Goal: Task Accomplishment & Management: Use online tool/utility

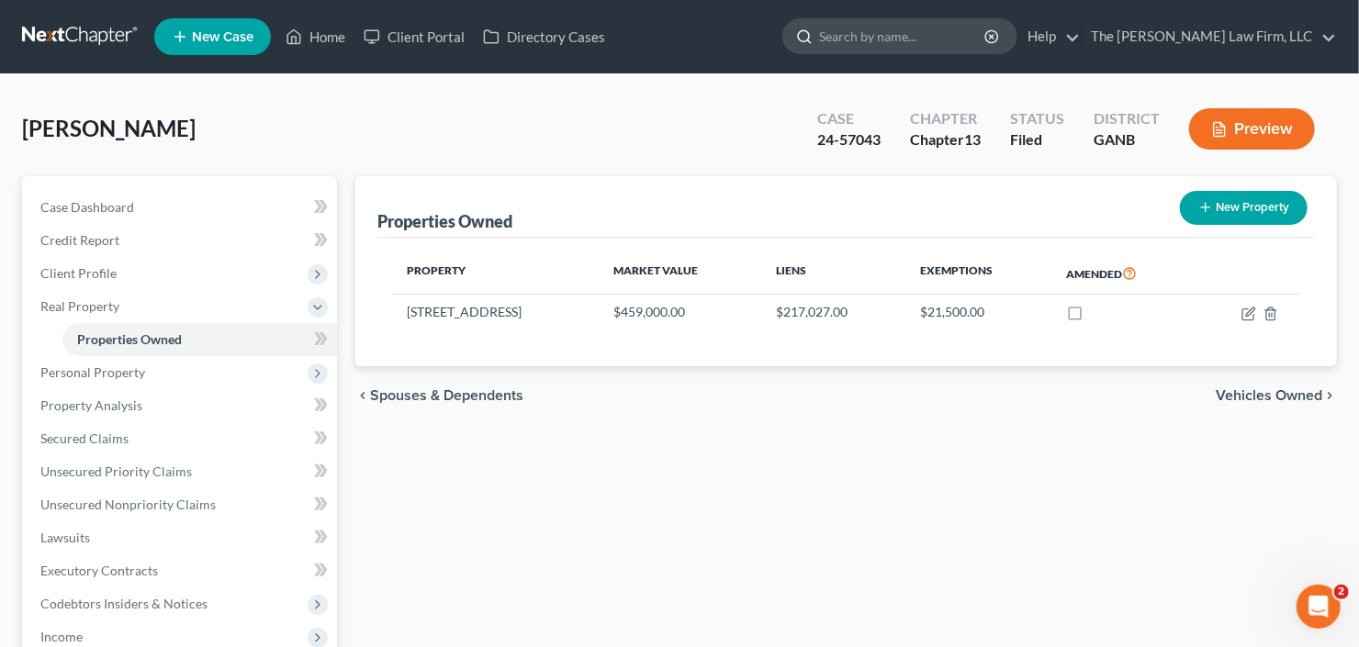
click at [923, 39] on input "search" at bounding box center [903, 36] width 168 height 34
type input "25-56675"
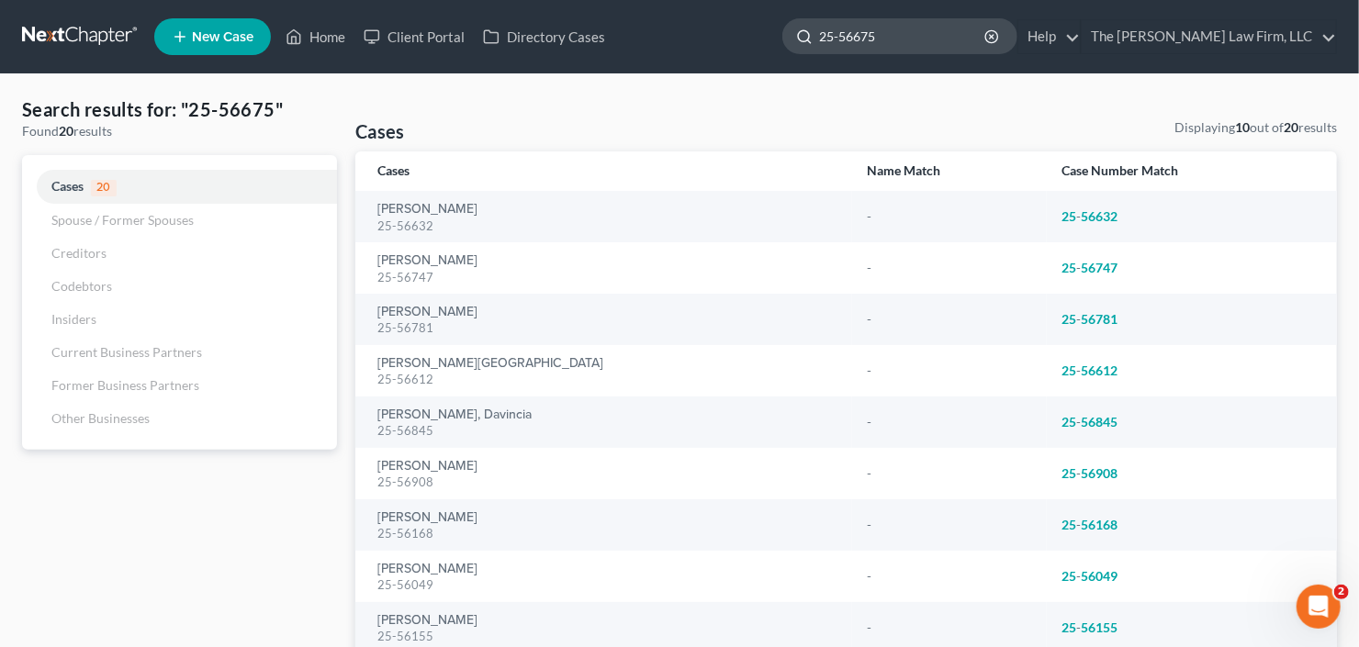
drag, startPoint x: 921, startPoint y: 43, endPoint x: 894, endPoint y: 49, distance: 28.1
click at [894, 49] on input "25-56675" at bounding box center [903, 36] width 168 height 34
drag, startPoint x: 885, startPoint y: 35, endPoint x: 827, endPoint y: 55, distance: 61.3
click at [827, 55] on ul "New Case Home Client Portal Directory Cases 25-56675 - No Result - Cases Harris…" at bounding box center [745, 37] width 1183 height 48
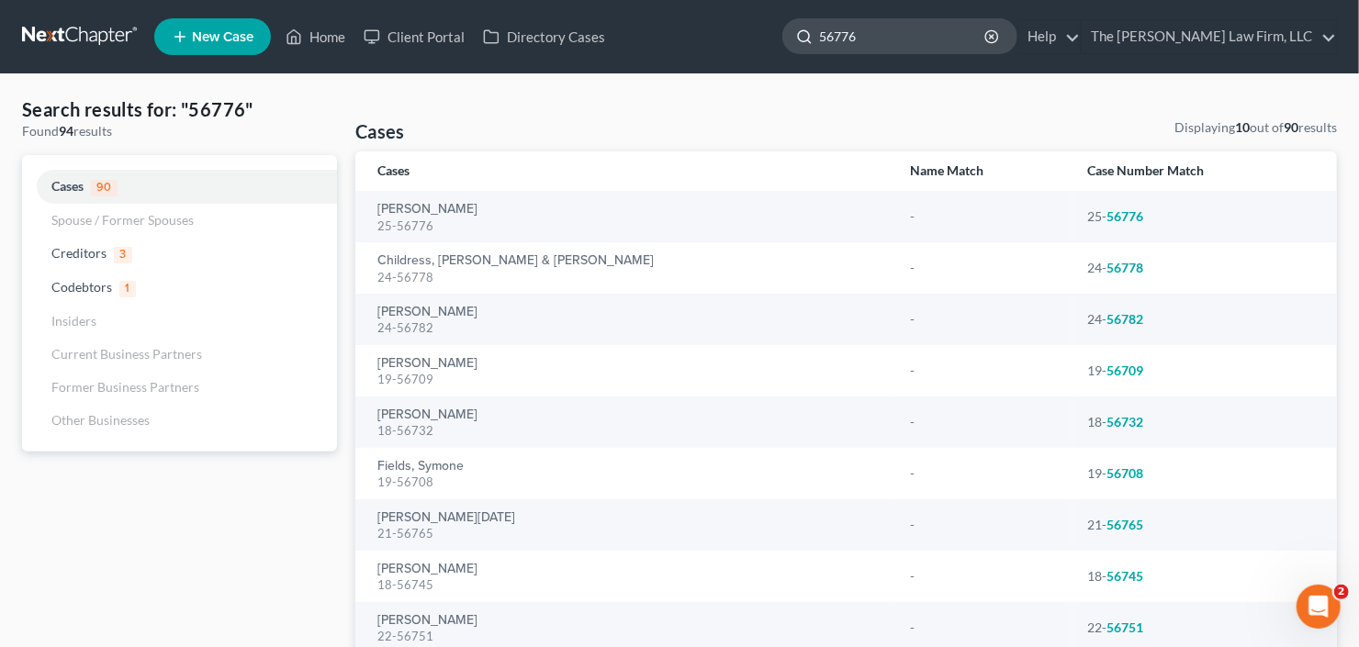
type input "56776"
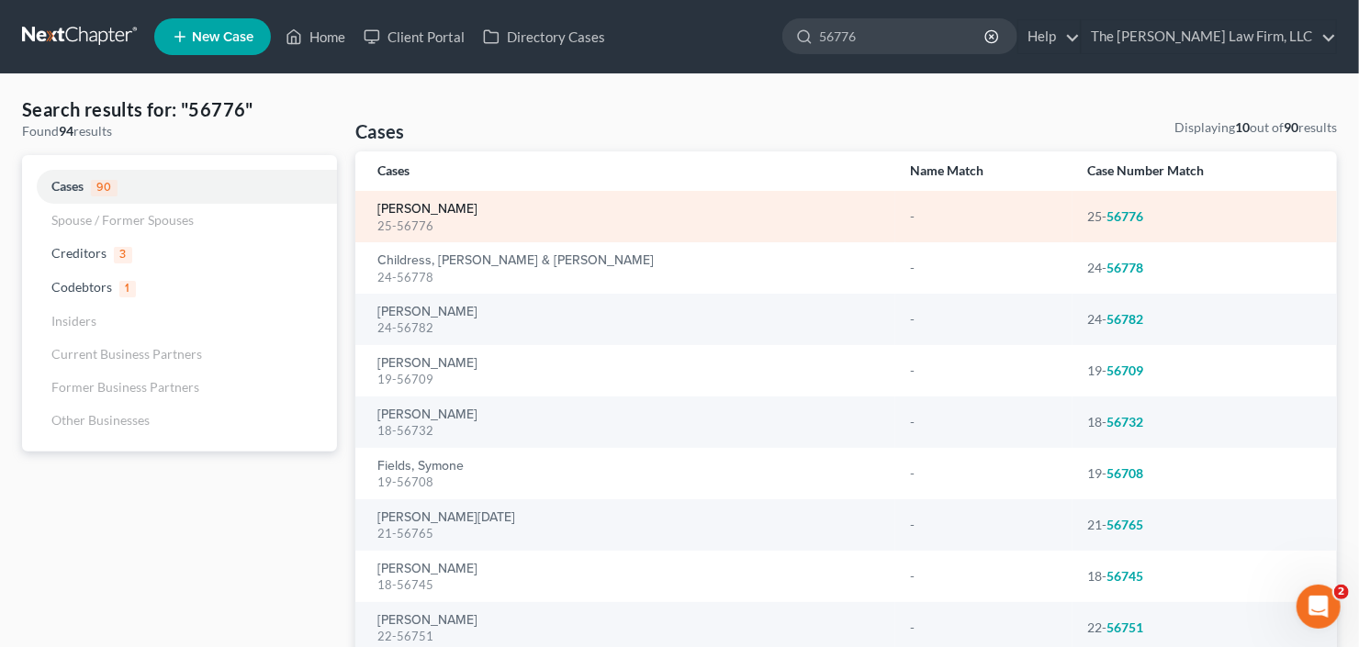
click at [425, 215] on link "Ussery, Felicia" at bounding box center [427, 209] width 100 height 13
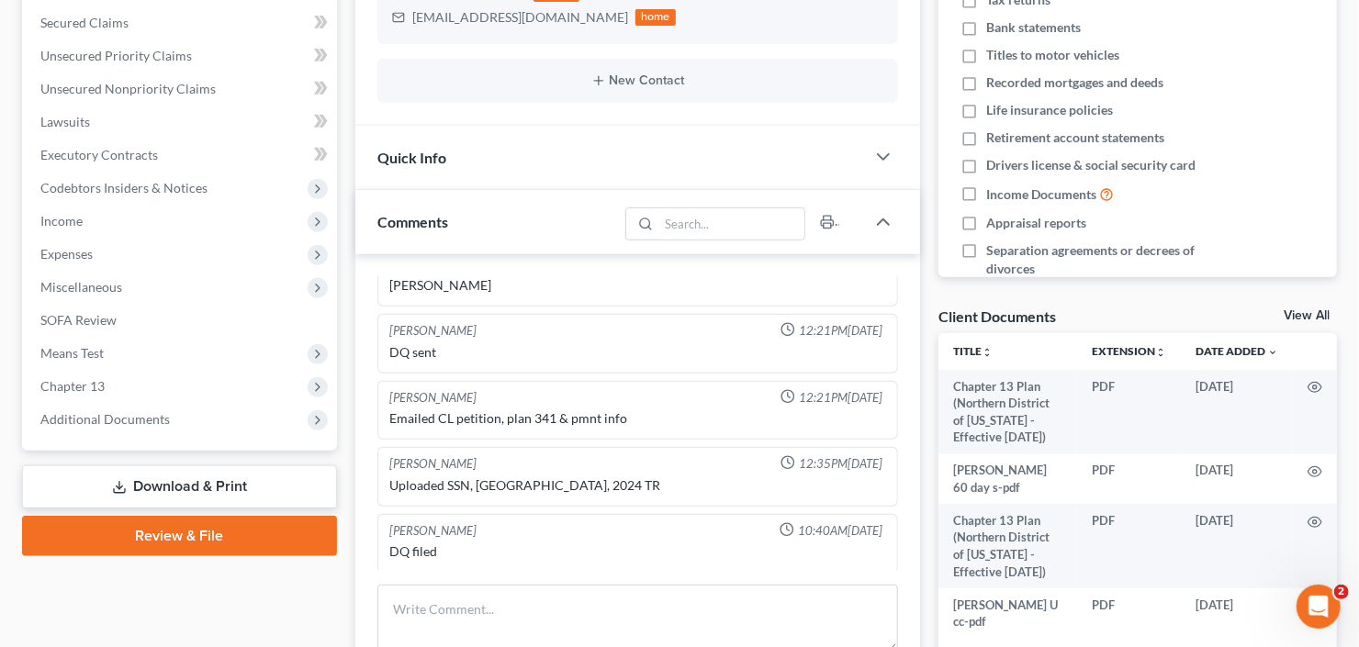
scroll to position [514, 0]
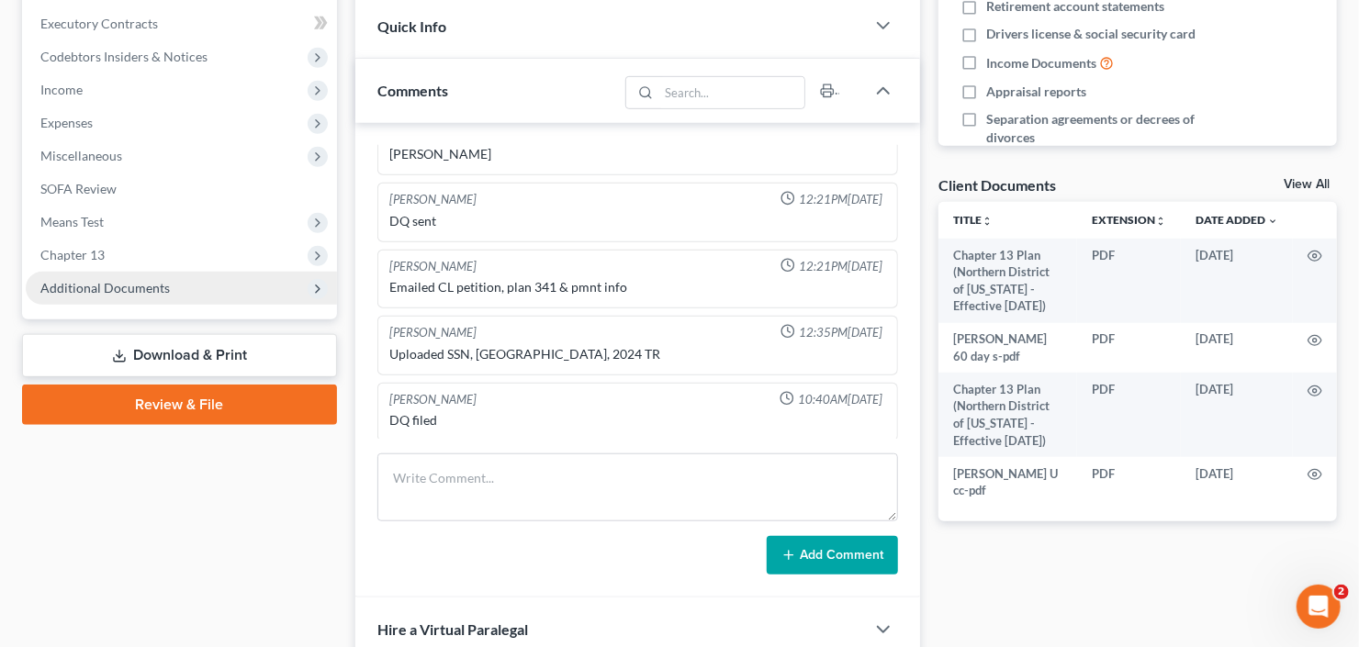
click at [130, 287] on span "Additional Documents" at bounding box center [104, 288] width 129 height 16
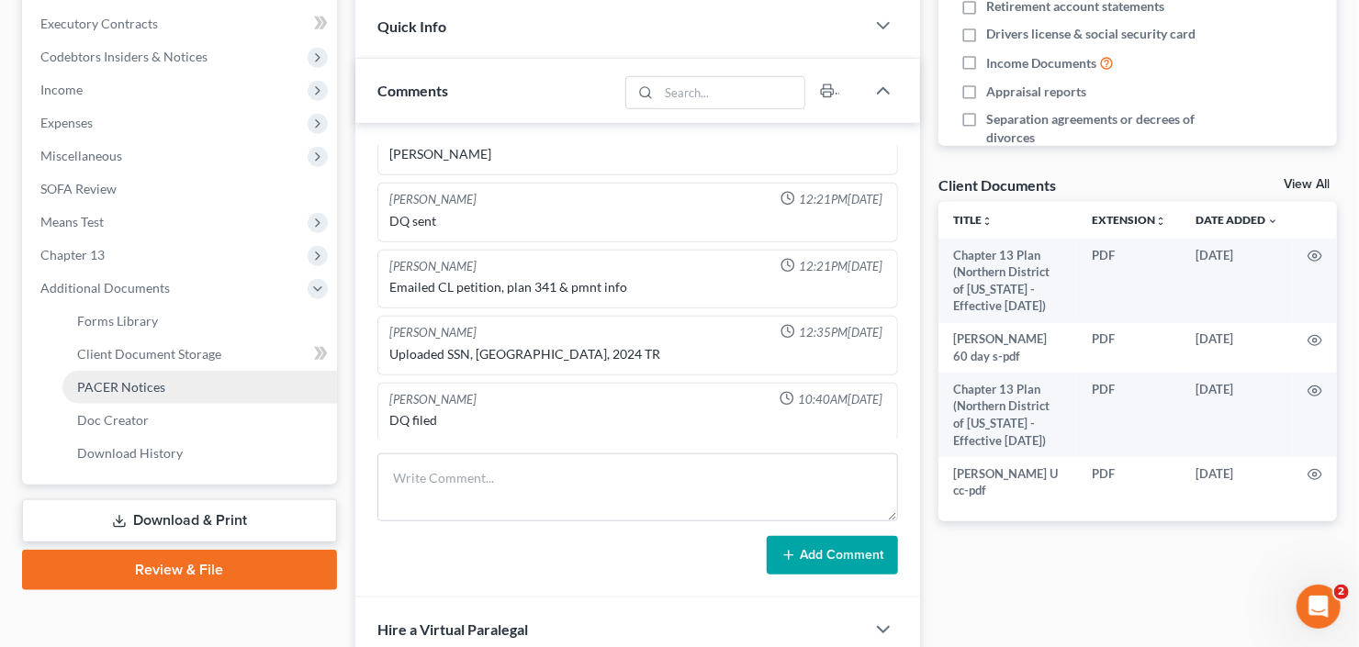
click at [137, 390] on span "PACER Notices" at bounding box center [121, 387] width 88 height 16
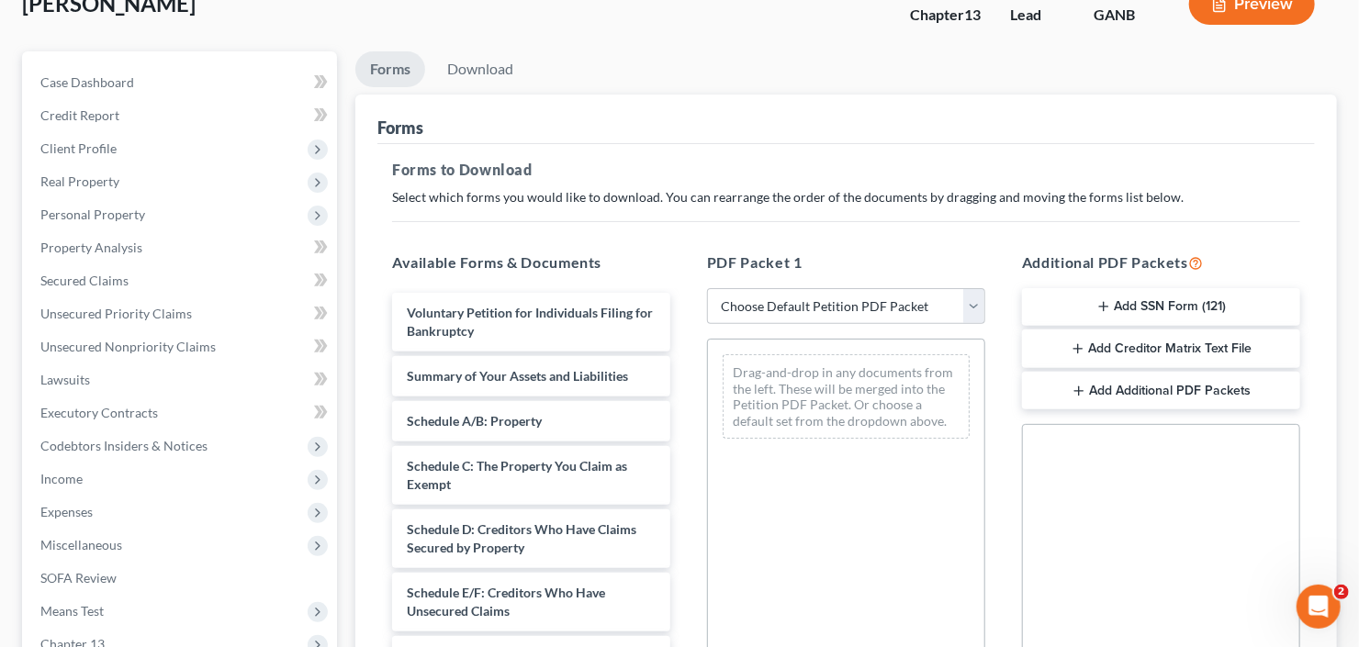
scroll to position [485, 0]
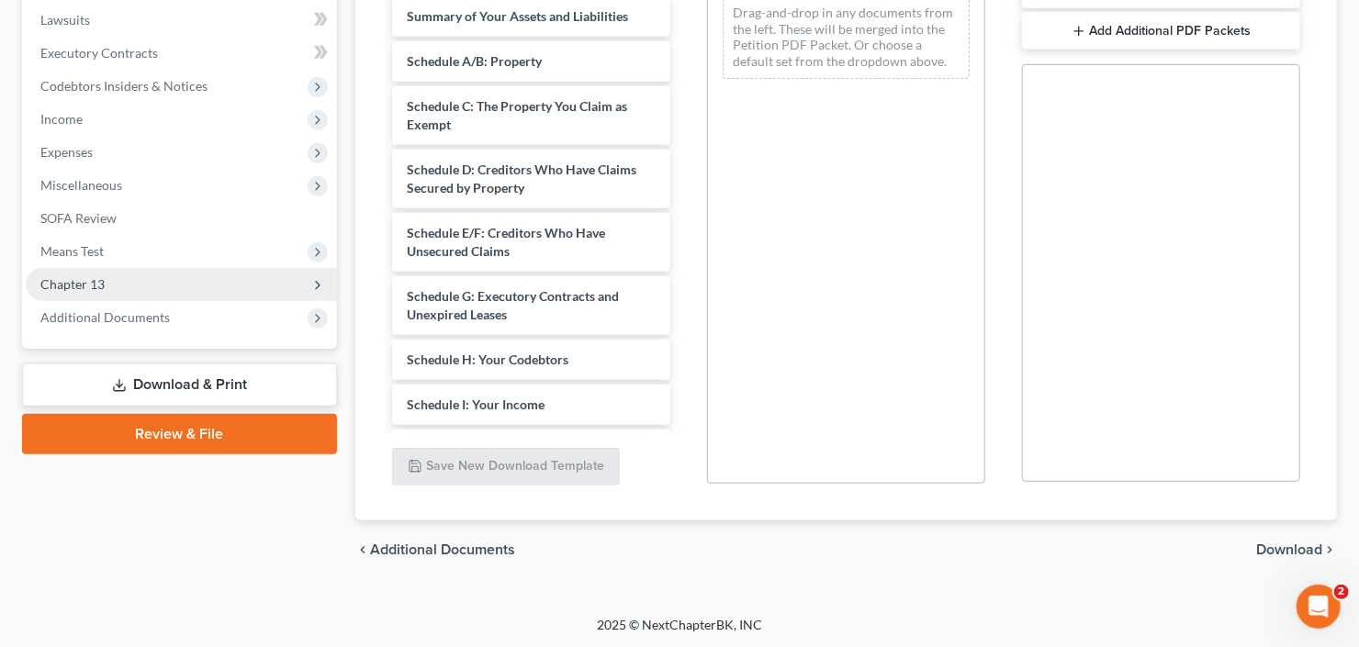
click at [56, 273] on span "Chapter 13" at bounding box center [181, 284] width 311 height 33
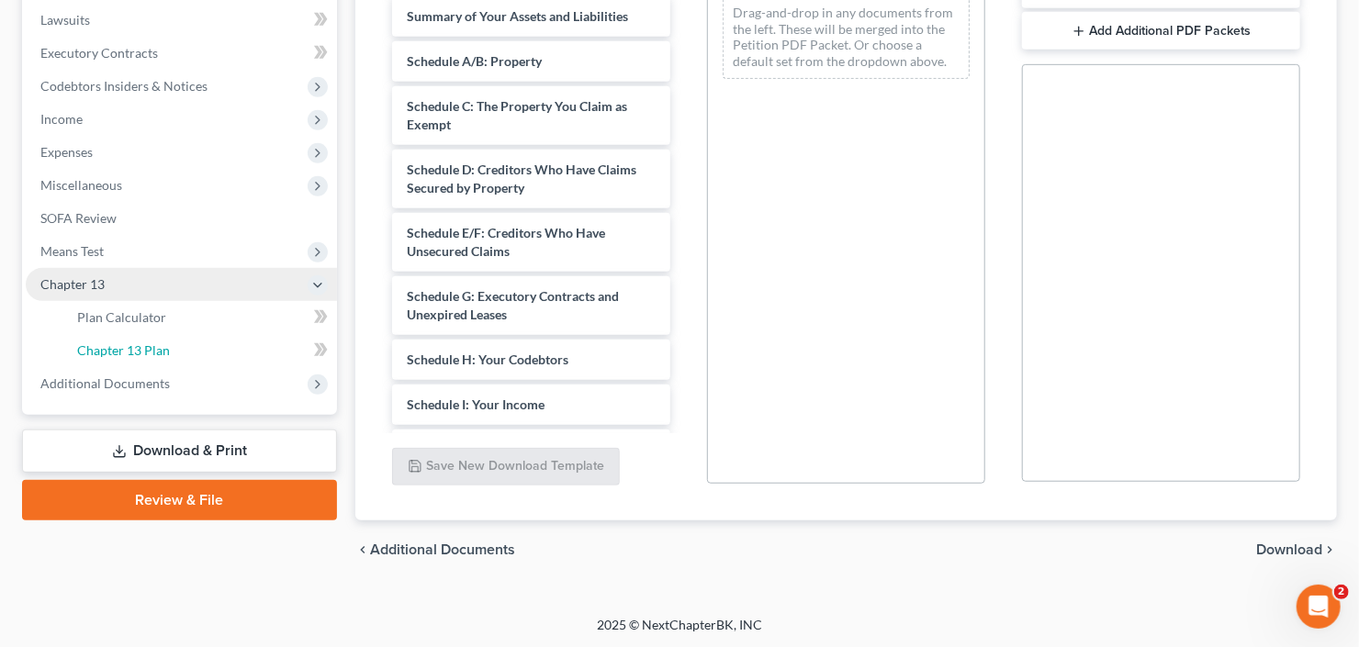
click at [126, 351] on span "Chapter 13 Plan" at bounding box center [123, 351] width 93 height 16
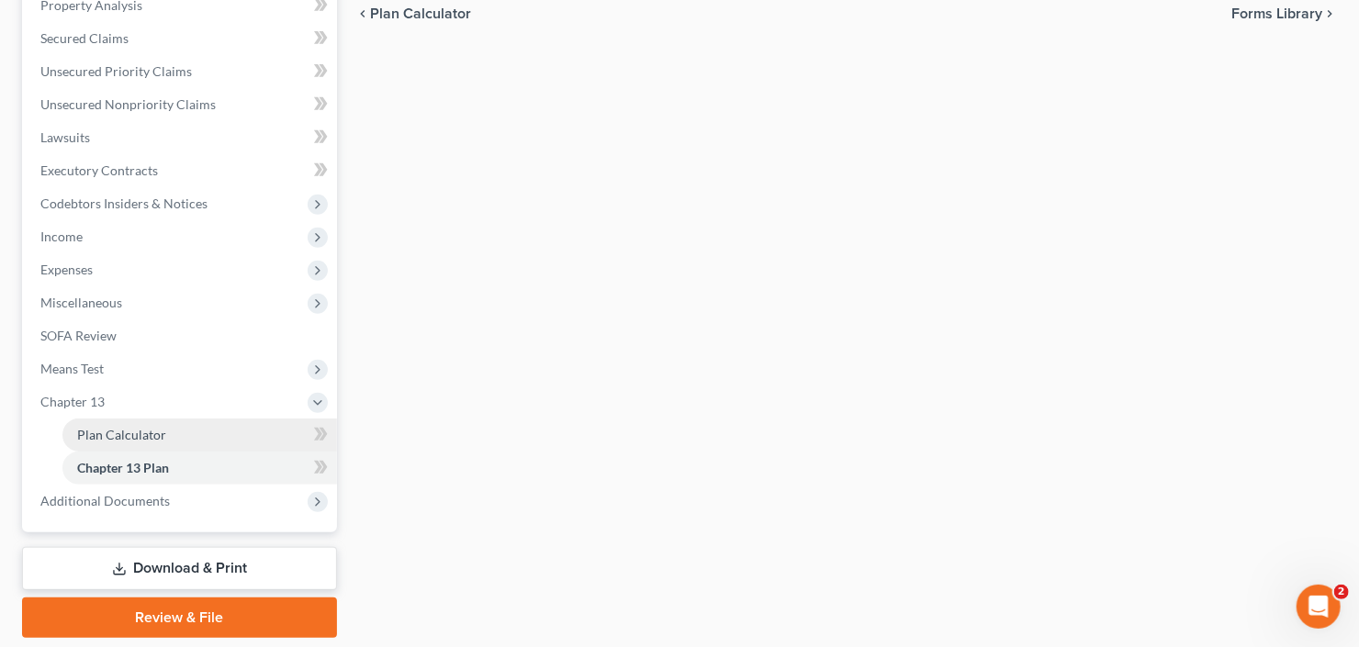
click at [120, 438] on span "Plan Calculator" at bounding box center [121, 435] width 89 height 16
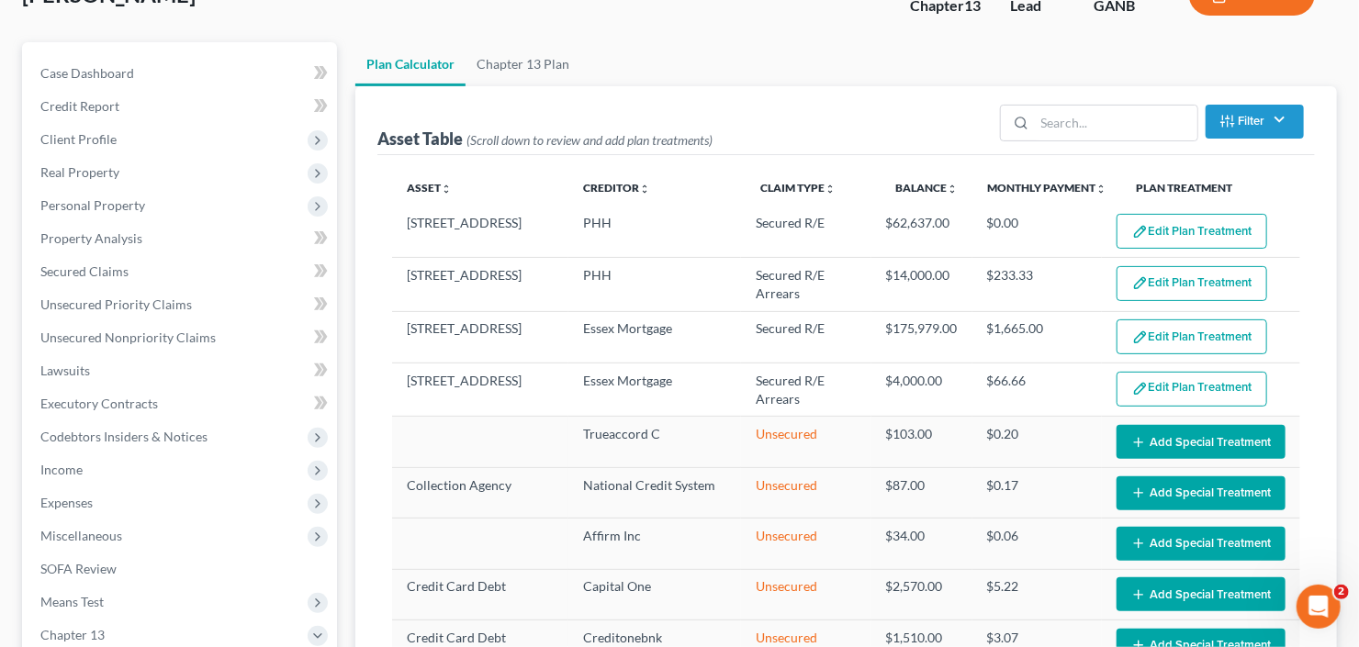
scroll to position [147, 0]
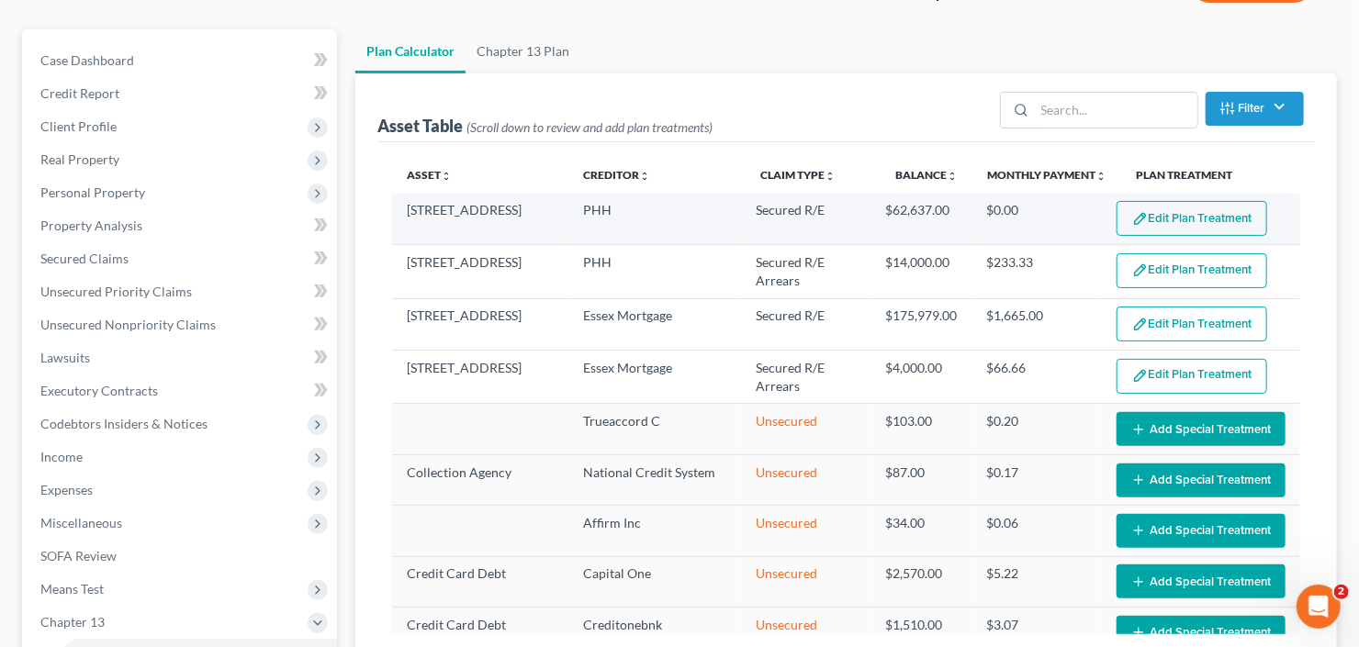
select select "59"
click at [1199, 221] on button "Edit Plan Treatment" at bounding box center [1192, 218] width 151 height 35
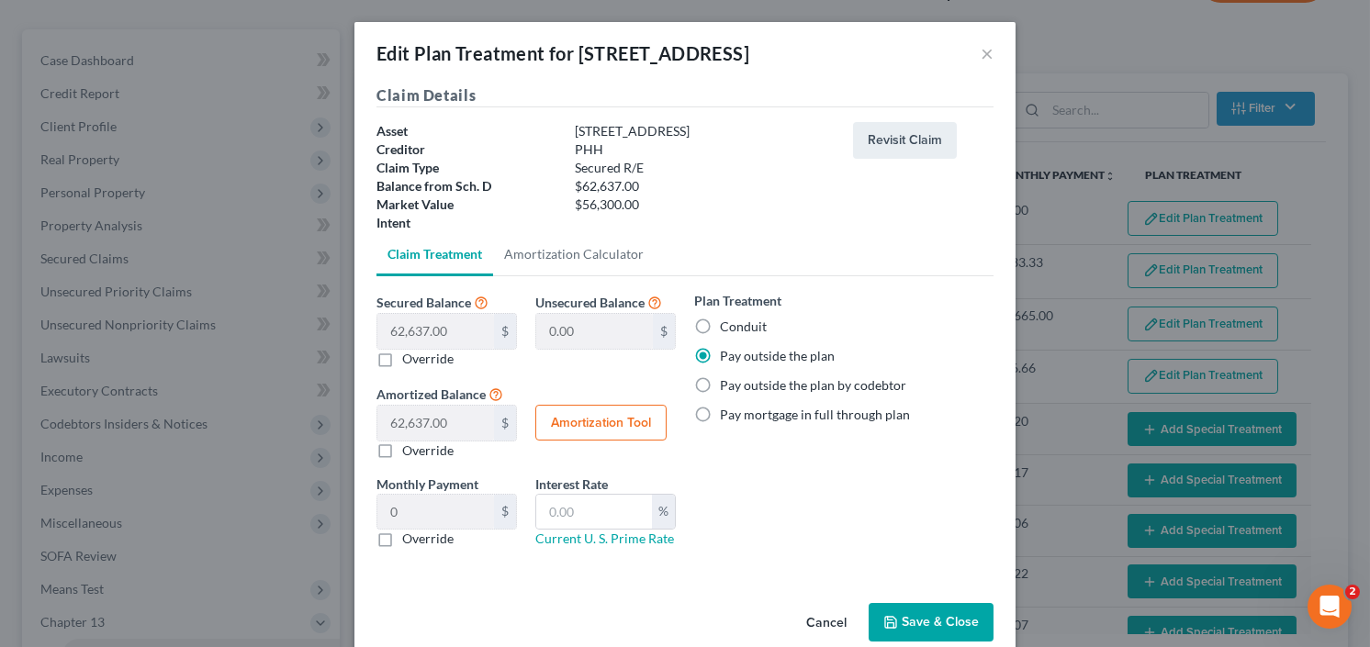
click at [925, 611] on button "Save & Close" at bounding box center [931, 622] width 125 height 39
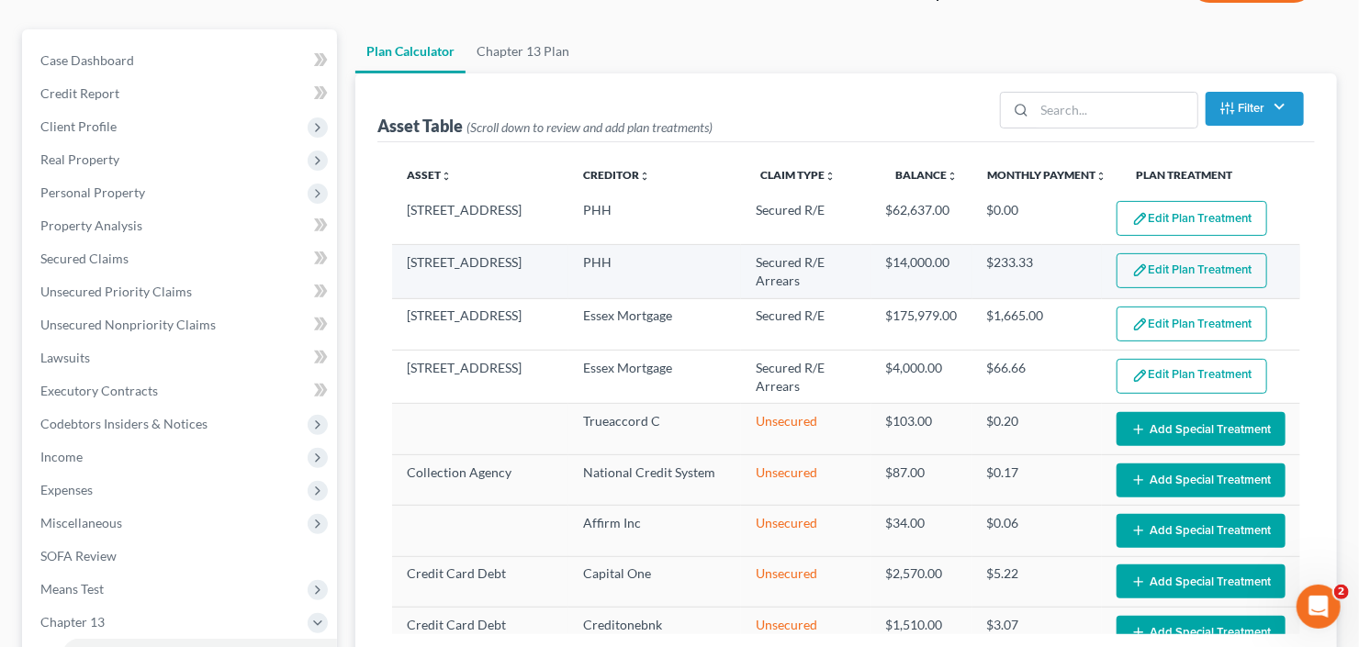
click at [1187, 262] on button "Edit Plan Treatment" at bounding box center [1192, 270] width 151 height 35
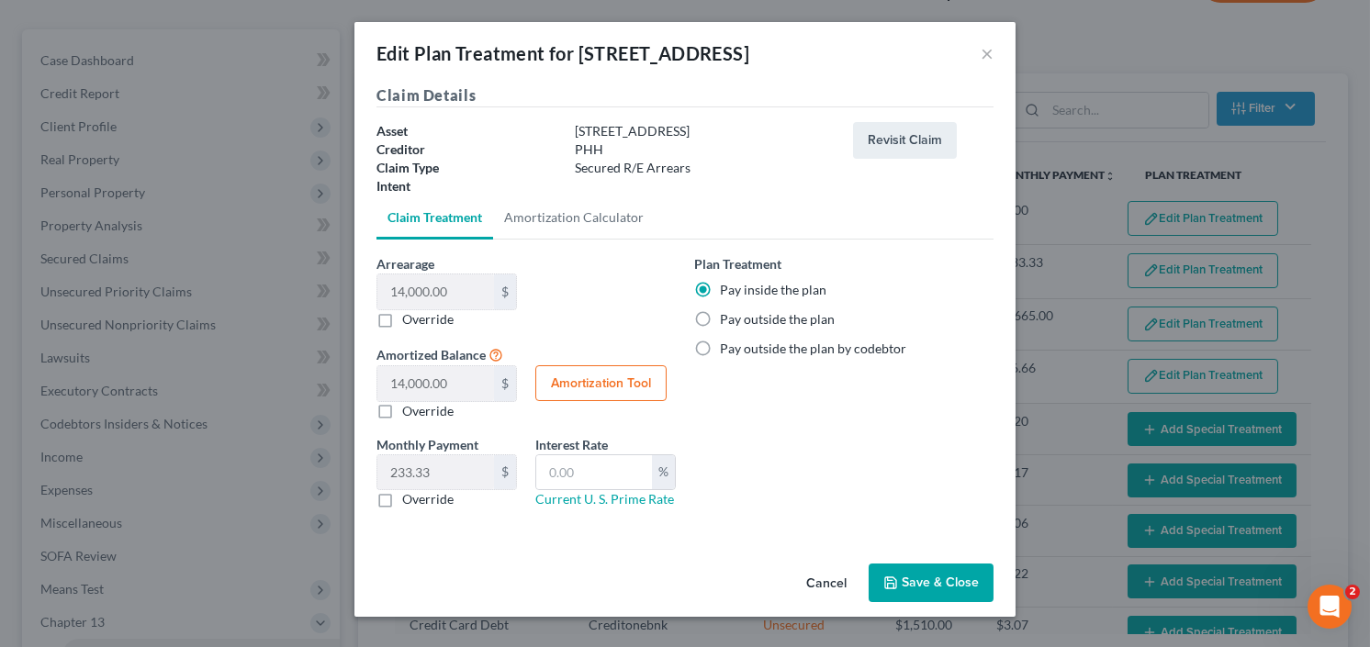
select select "59"
click at [931, 583] on button "Save & Close" at bounding box center [931, 583] width 125 height 39
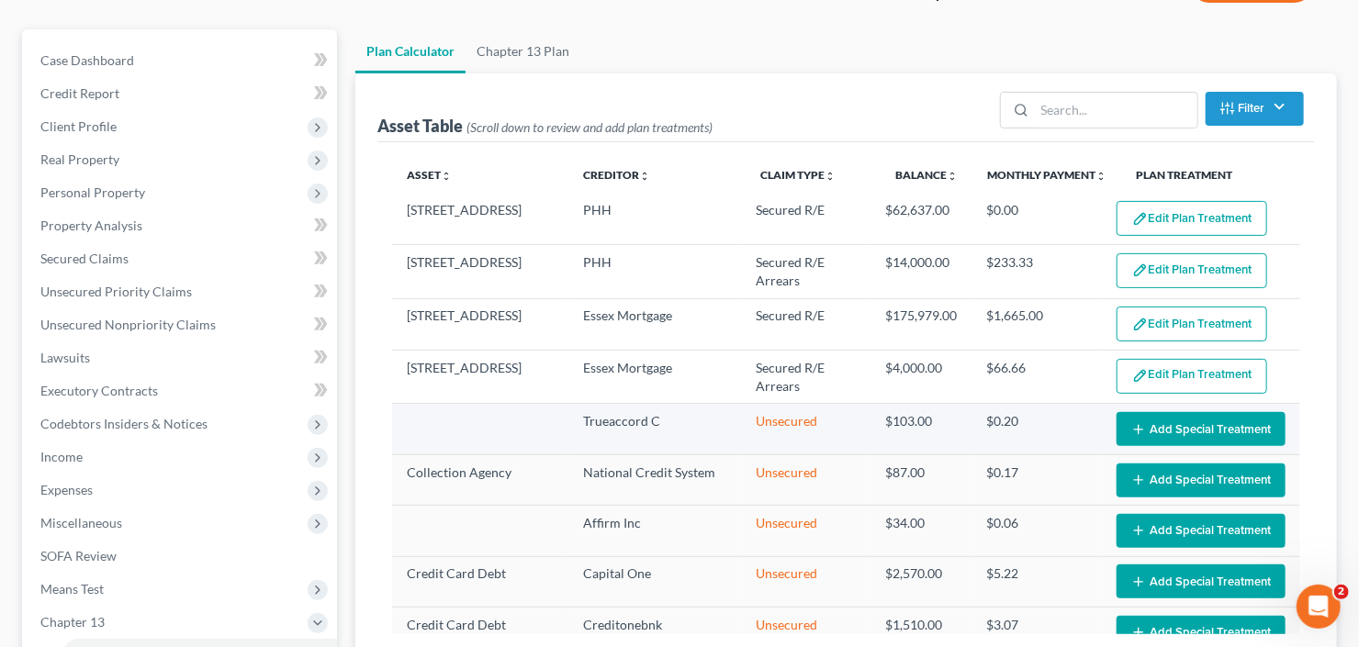
select select "59"
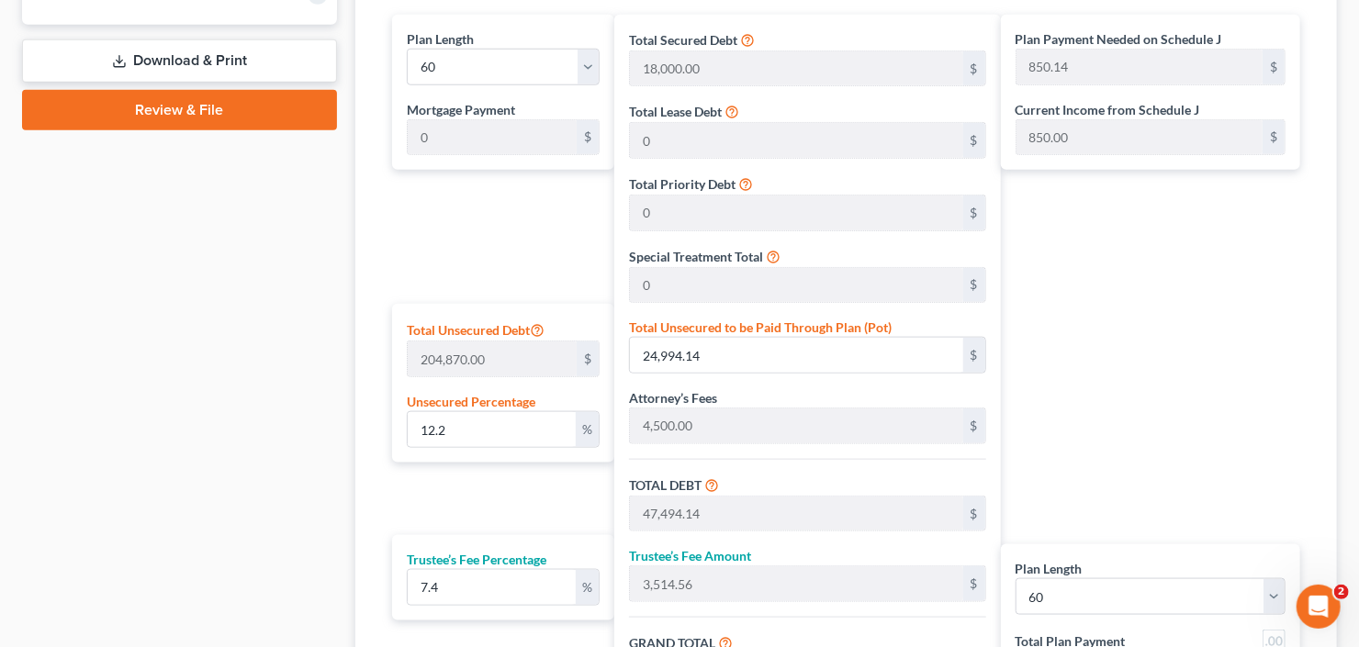
scroll to position [882, 0]
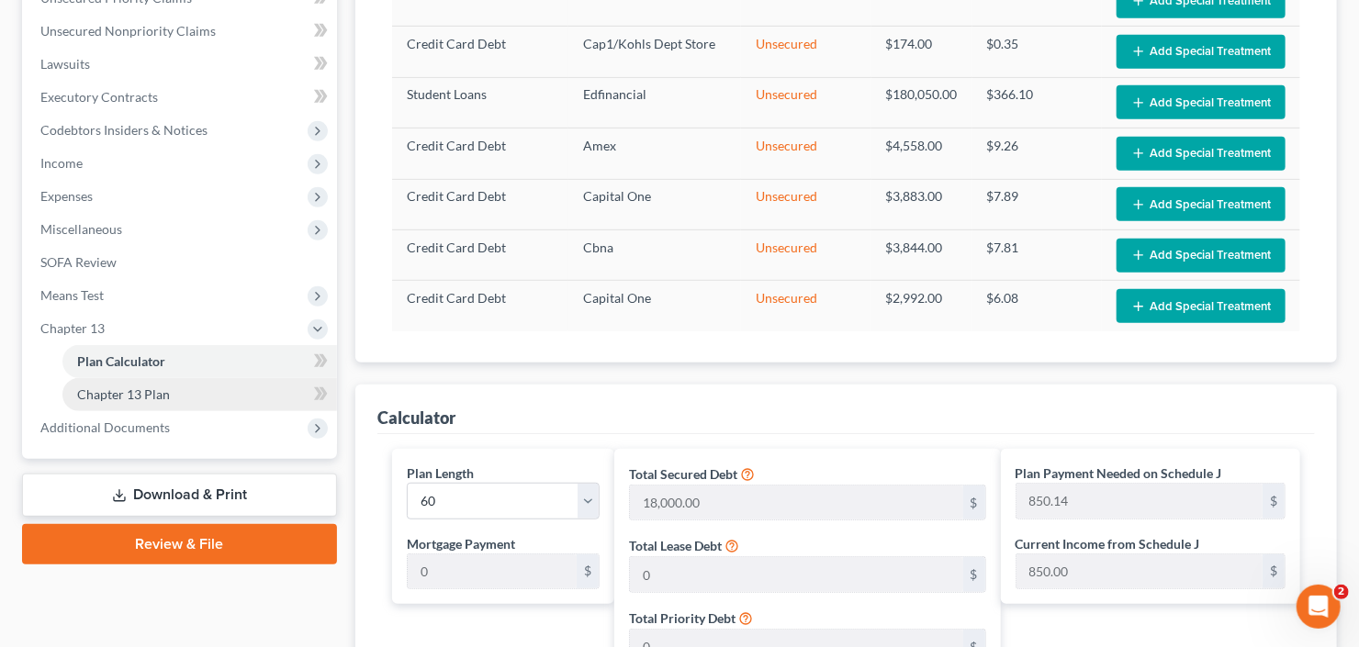
click at [134, 397] on span "Chapter 13 Plan" at bounding box center [123, 395] width 93 height 16
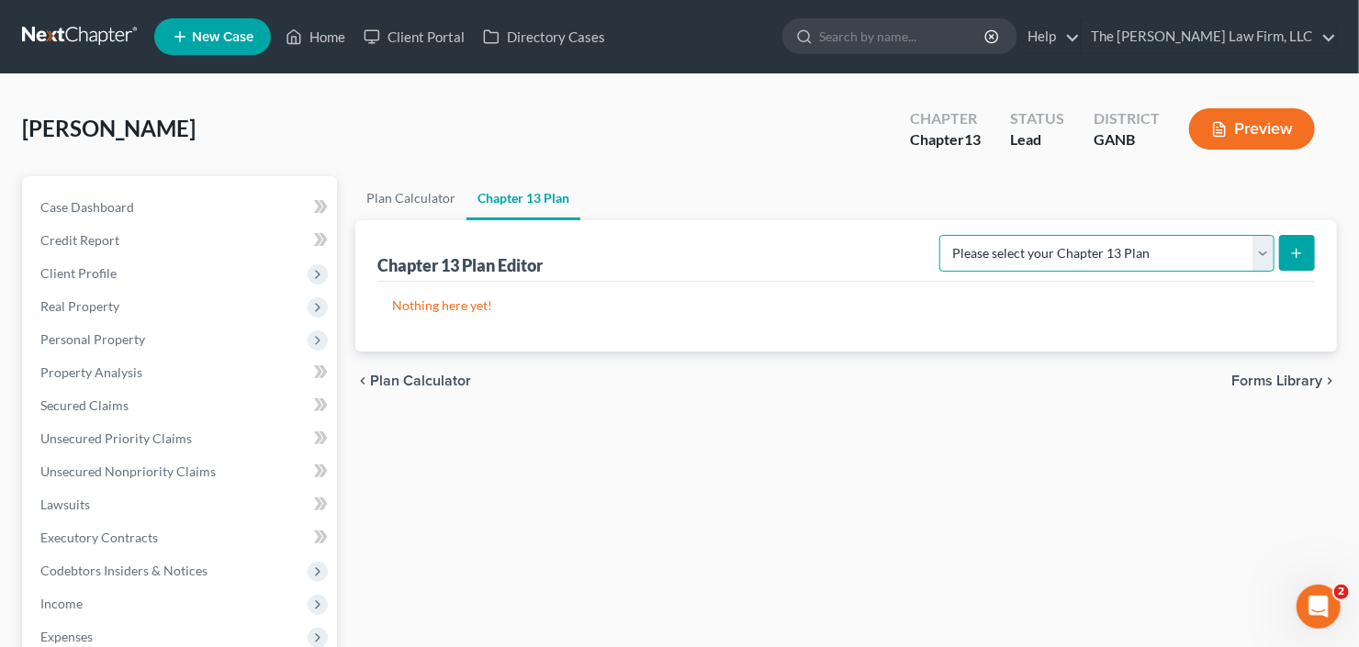
drag, startPoint x: 1263, startPoint y: 248, endPoint x: 1262, endPoint y: 264, distance: 15.6
click at [1263, 248] on select "Please select your Chapter 13 Plan National Form Plan - Official Form 113 North…" at bounding box center [1107, 253] width 335 height 37
select select "2"
click at [942, 235] on select "Please select your Chapter 13 Plan National Form Plan - Official Form 113 North…" at bounding box center [1107, 253] width 335 height 37
click at [1322, 242] on div "Chapter 13 Plan Editor Please select your Chapter 13 Plan National Form Plan - …" at bounding box center [846, 285] width 982 height 131
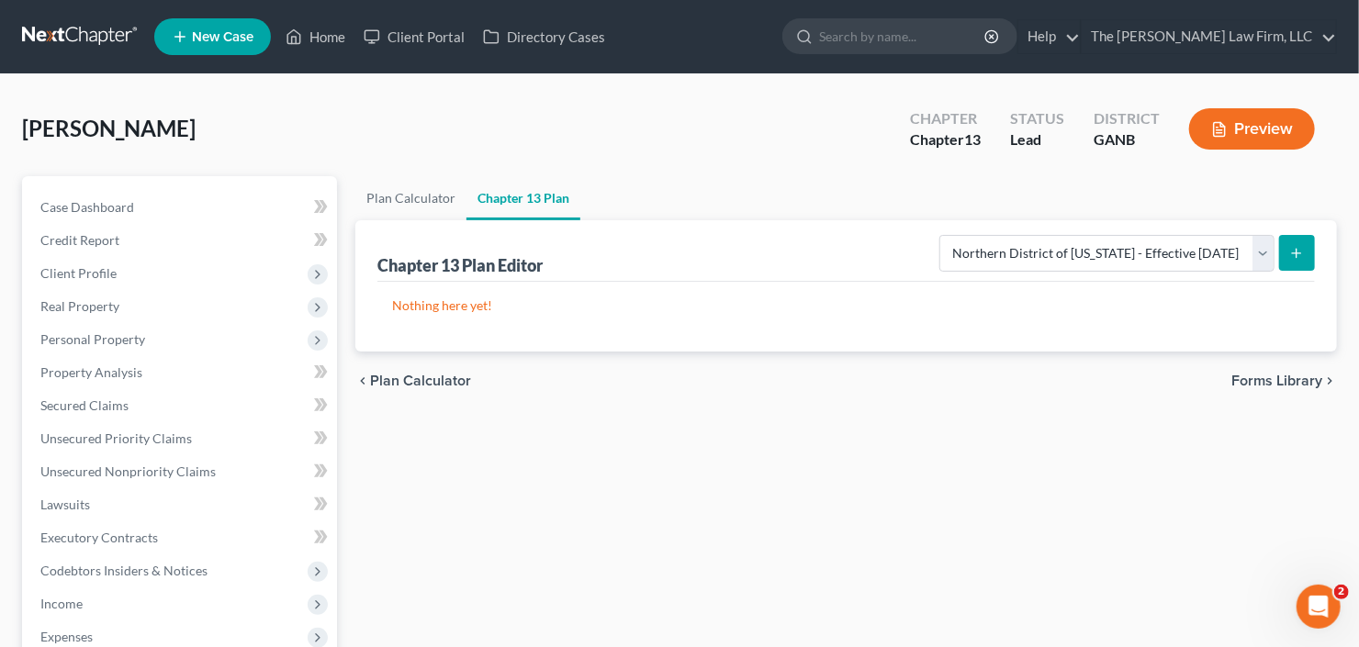
click at [1311, 250] on button "submit" at bounding box center [1297, 253] width 36 height 36
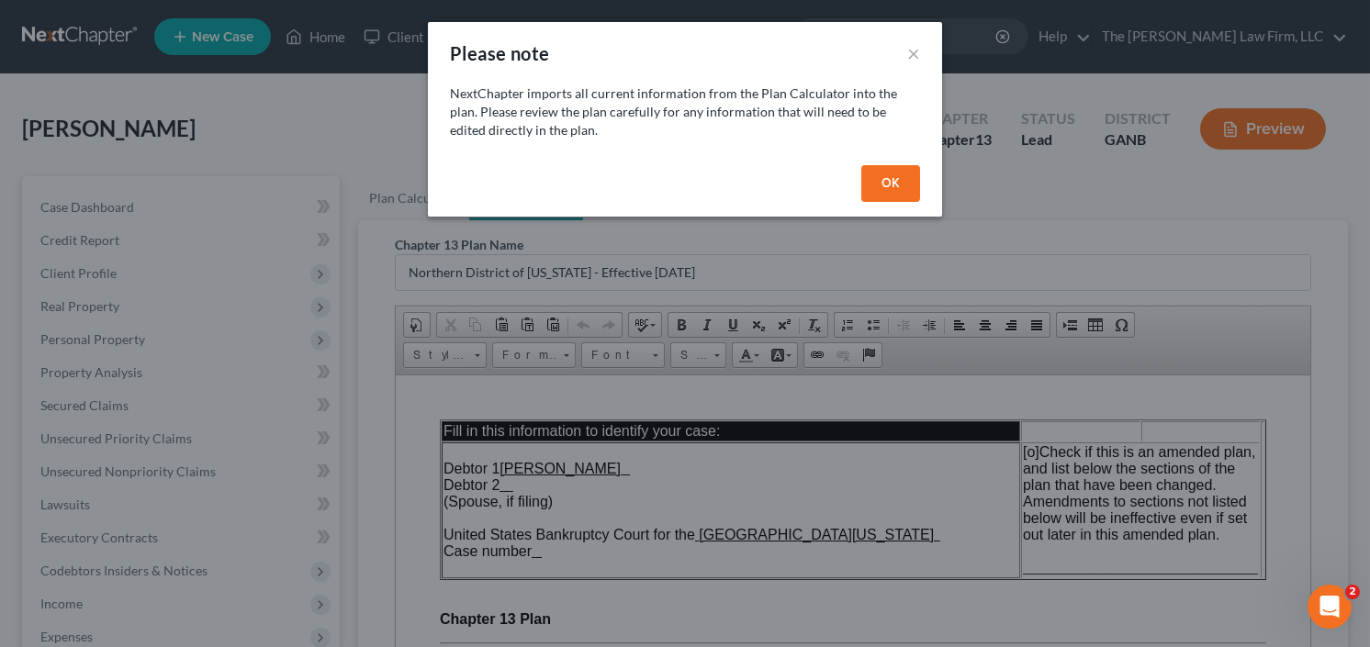
click at [900, 186] on button "OK" at bounding box center [890, 183] width 59 height 37
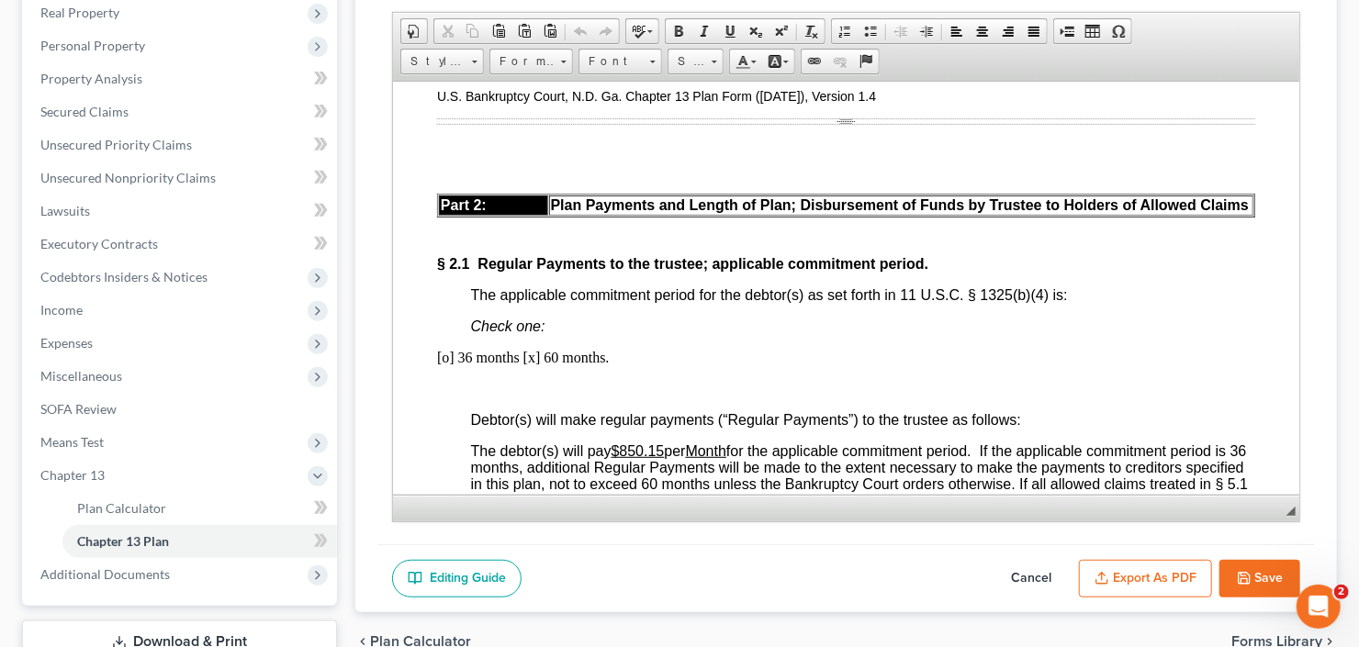
scroll to position [1249, 0]
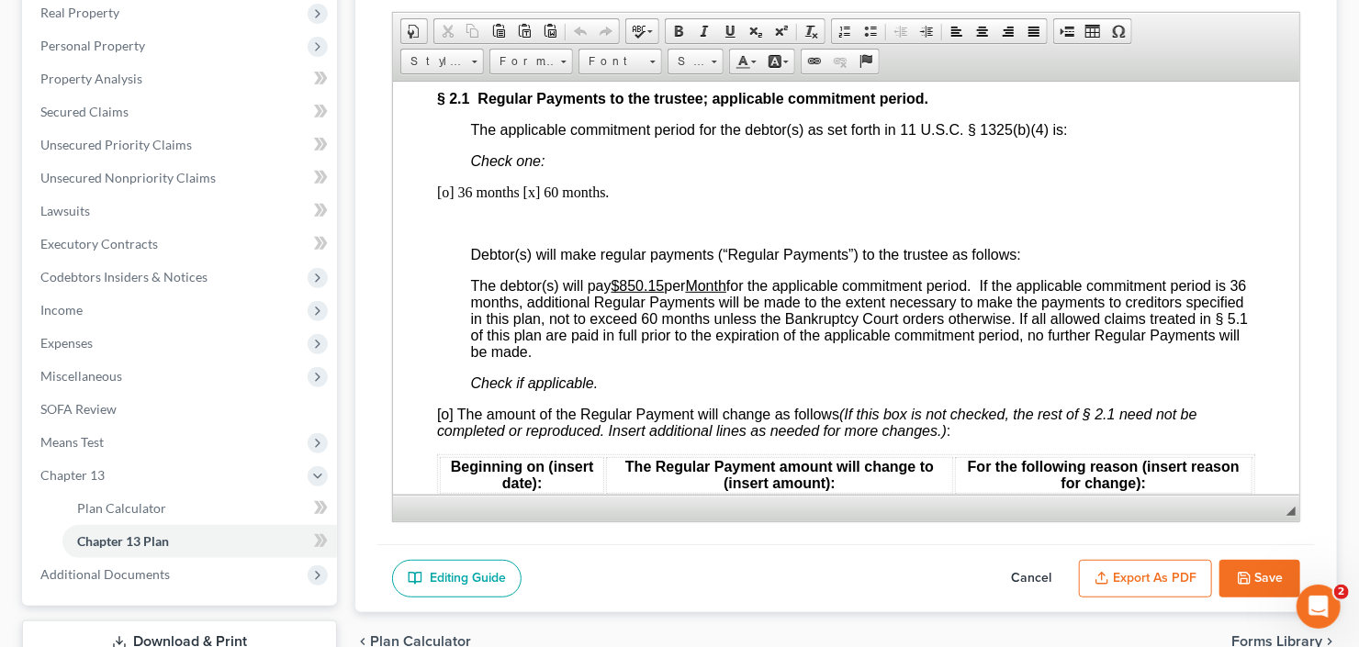
drag, startPoint x: 653, startPoint y: 298, endPoint x: 666, endPoint y: 343, distance: 47.7
click at [654, 293] on u "$850.15" at bounding box center [637, 285] width 53 height 16
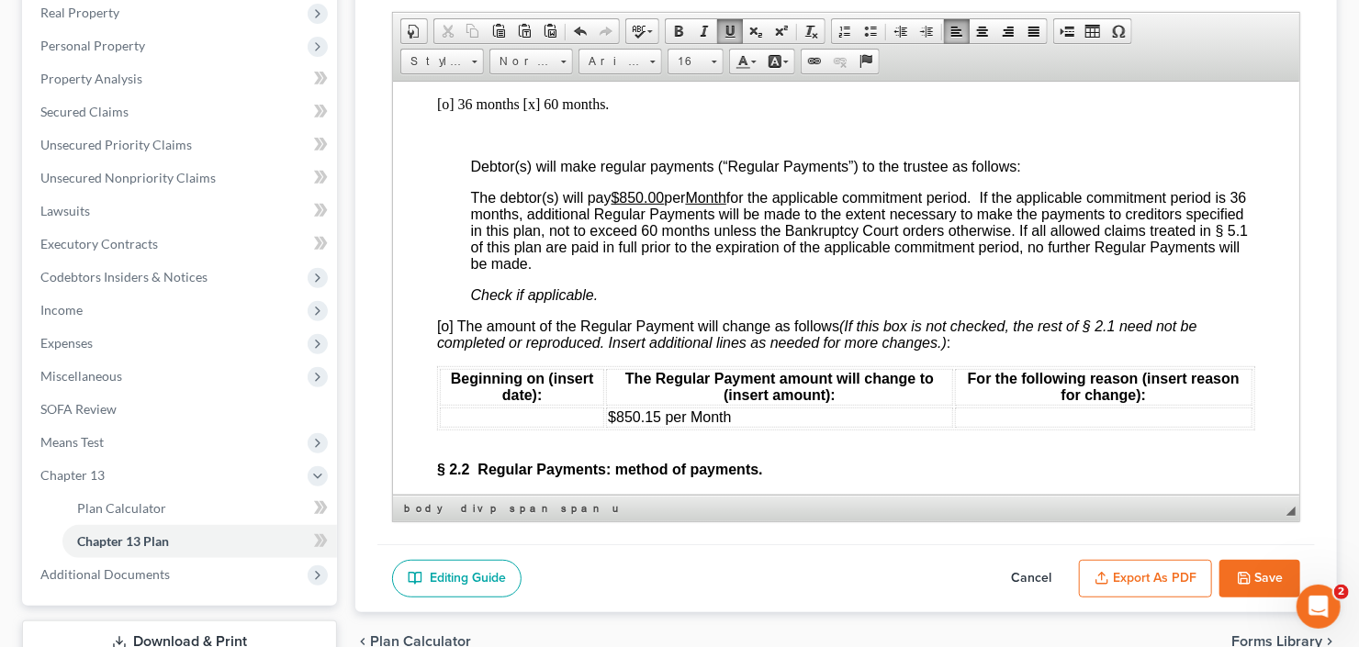
scroll to position [1543, 0]
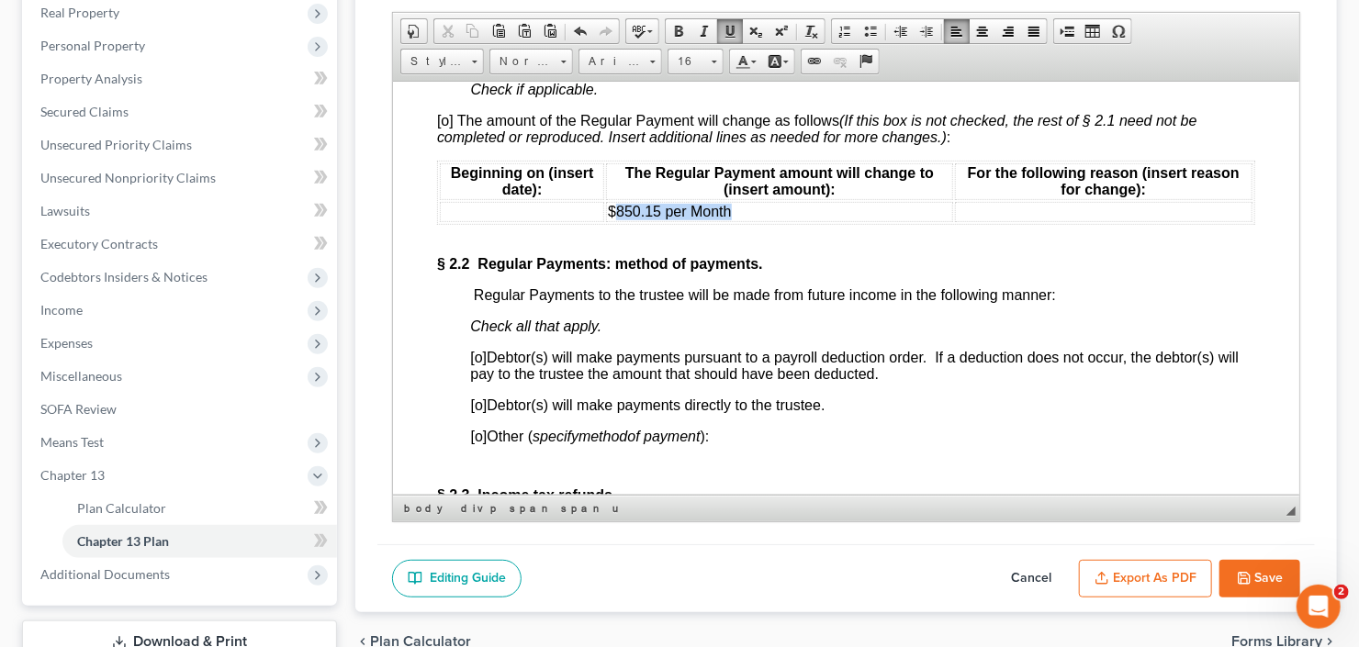
drag, startPoint x: 724, startPoint y: 222, endPoint x: 611, endPoint y: 218, distance: 113.1
click at [611, 218] on td "$850.15 per Month" at bounding box center [778, 211] width 347 height 20
click at [478, 412] on span "[o]" at bounding box center [478, 405] width 17 height 16
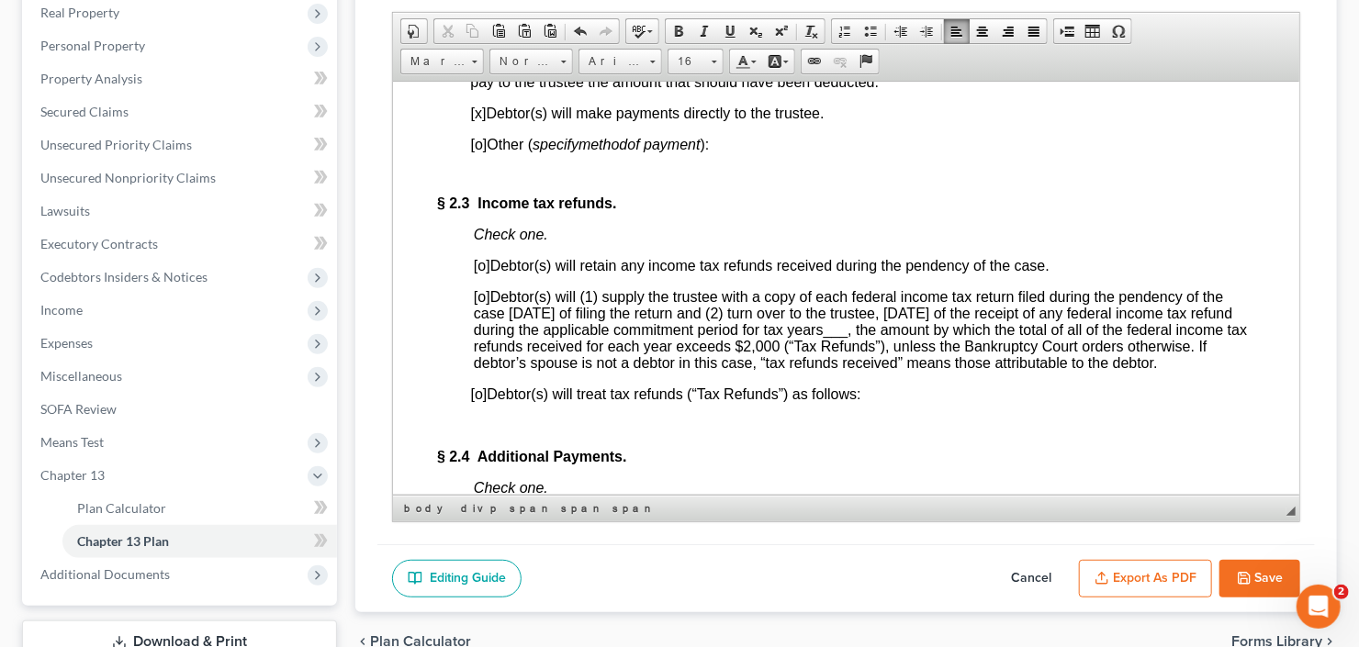
scroll to position [1837, 0]
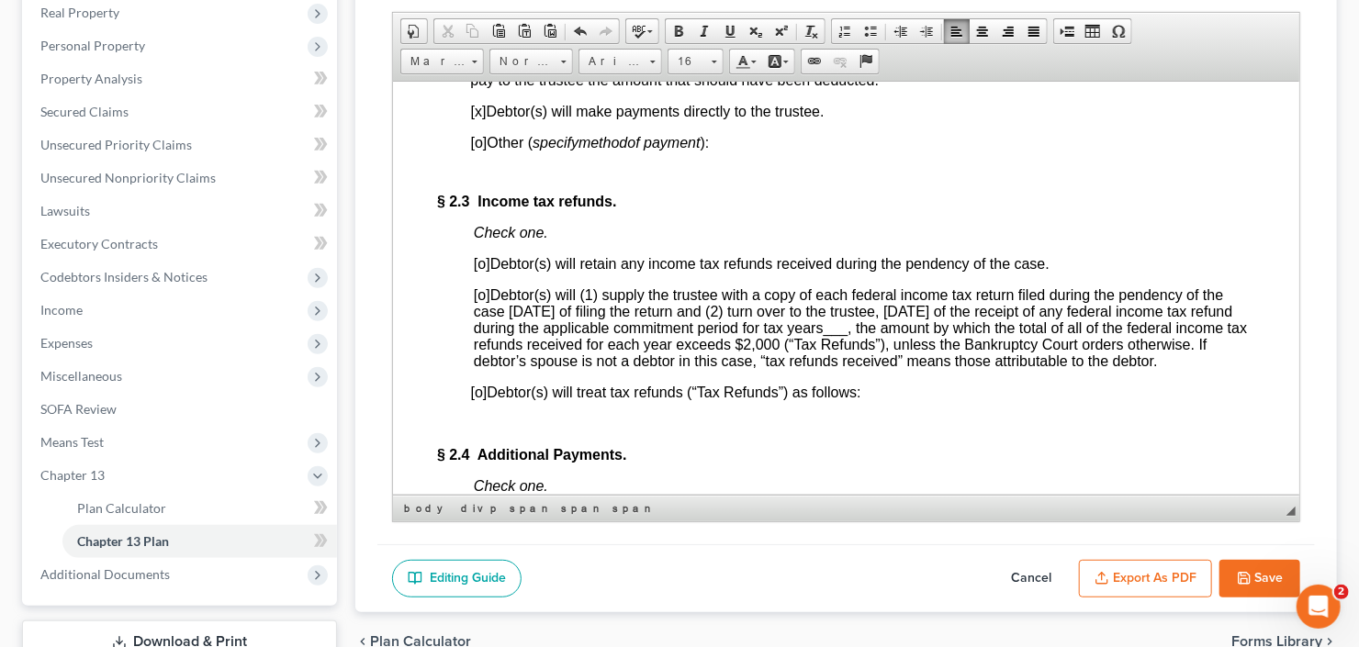
click at [481, 271] on span "[o]" at bounding box center [481, 263] width 17 height 16
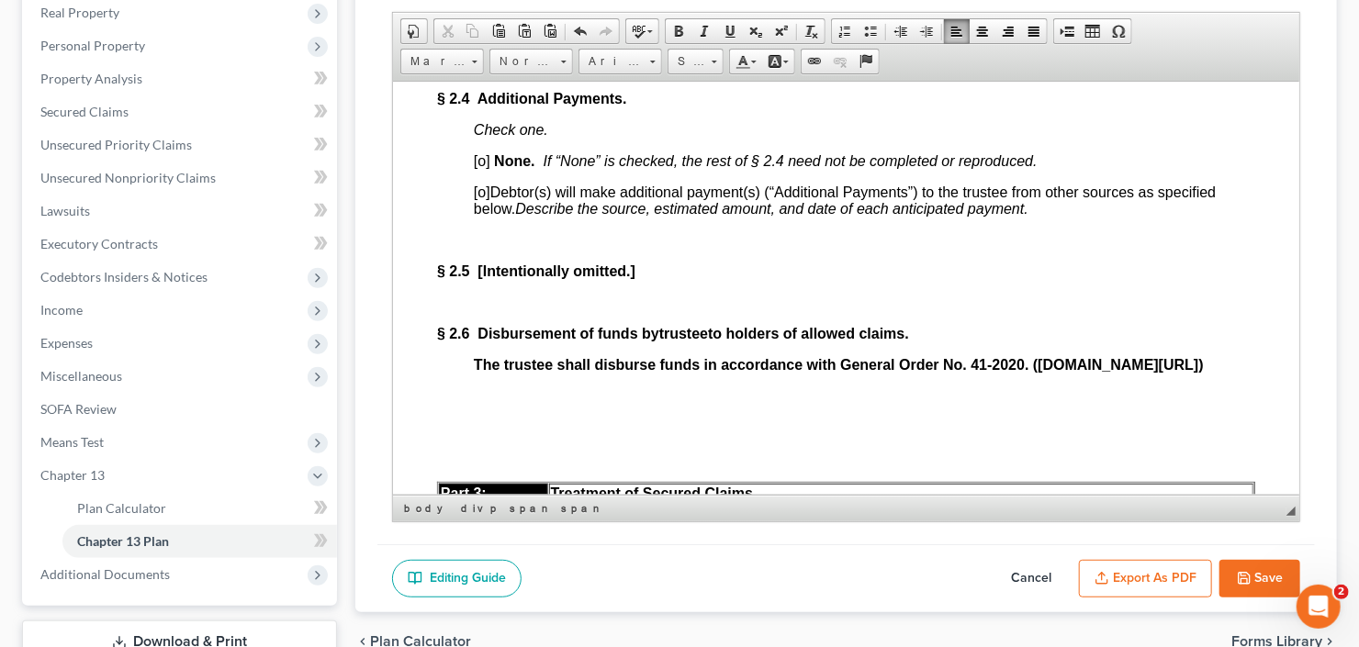
scroll to position [2204, 0]
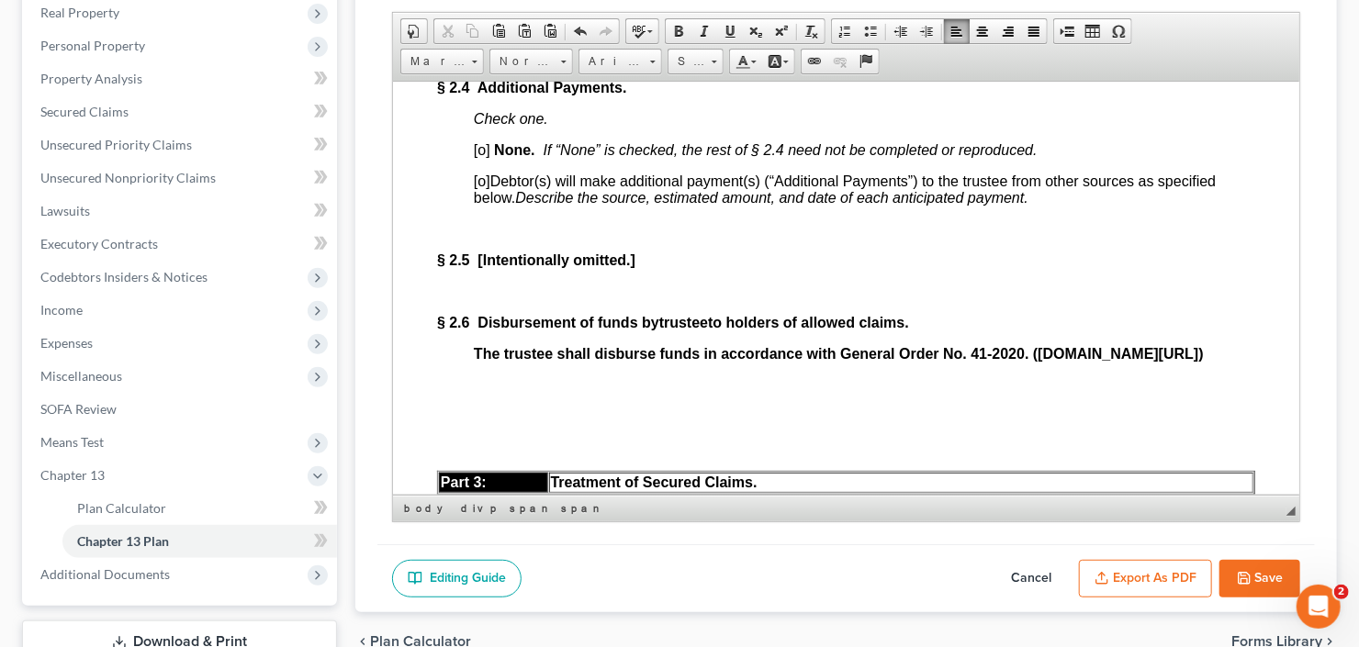
click at [483, 157] on span "[o]" at bounding box center [481, 149] width 17 height 16
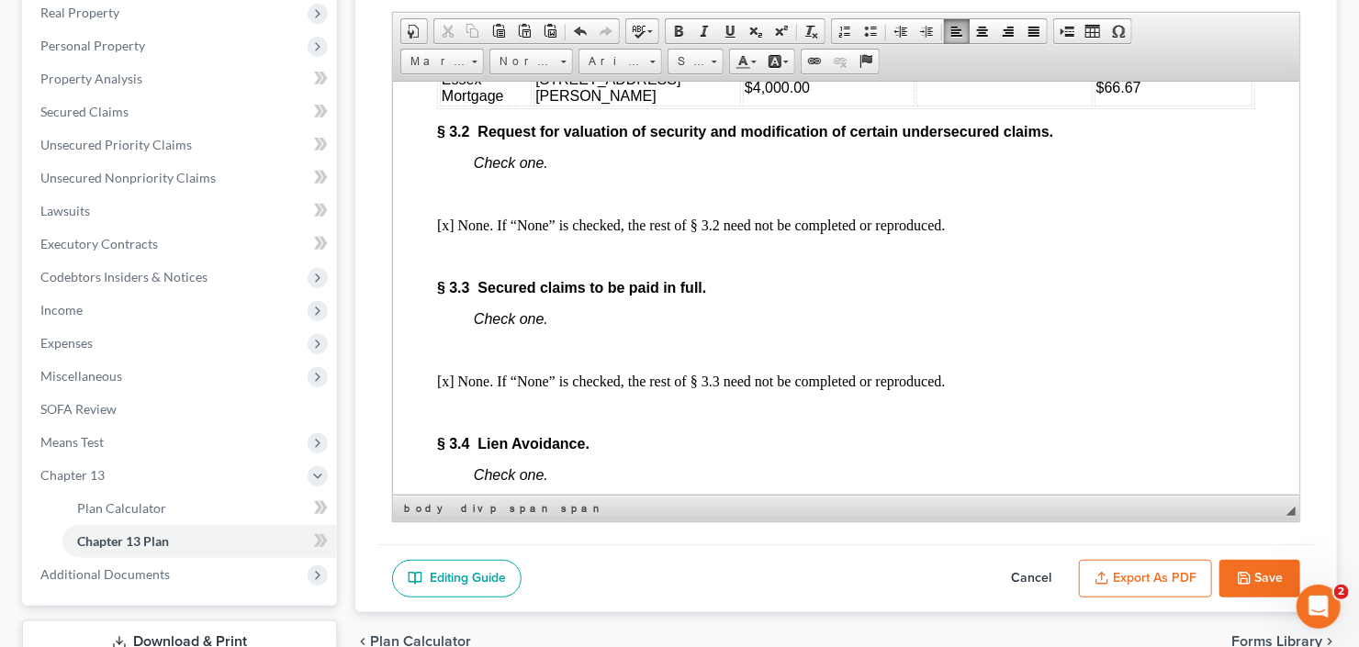
scroll to position [3012, 0]
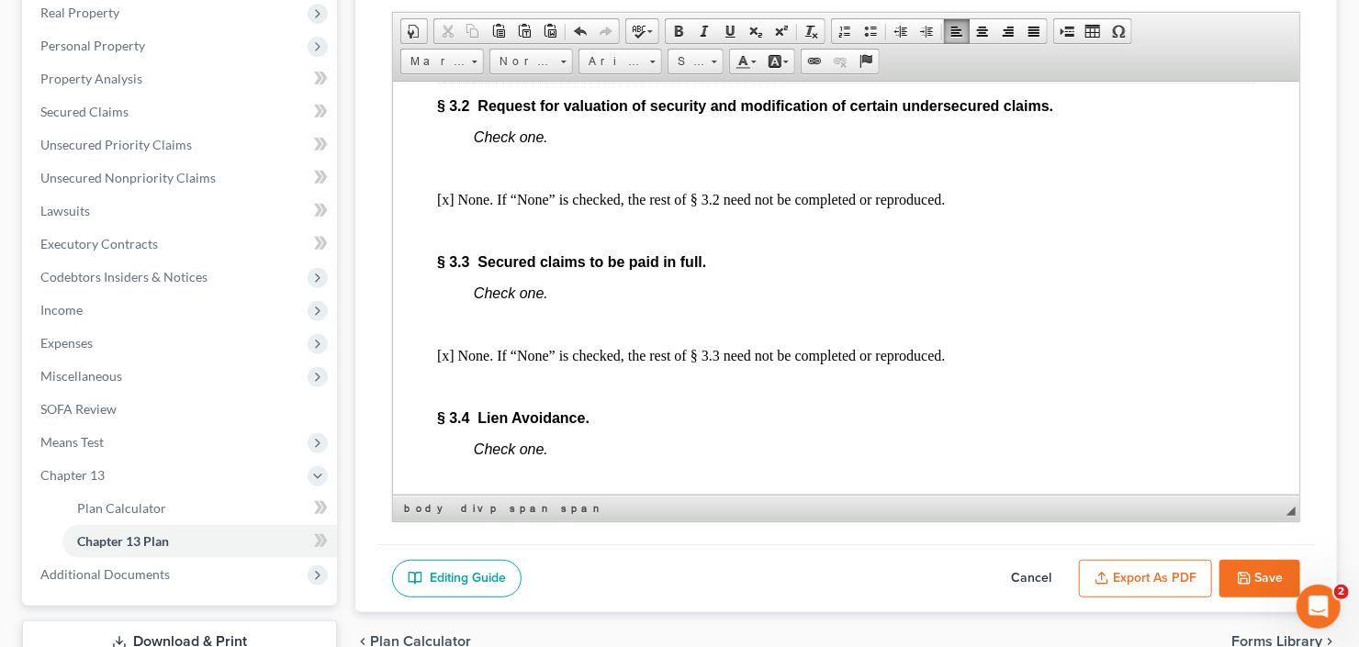
drag, startPoint x: 1092, startPoint y: 109, endPoint x: 1149, endPoint y: 114, distance: 57.1
click at [1149, 41] on td "$233.33" at bounding box center [1173, 31] width 158 height 20
drag, startPoint x: 1088, startPoint y: 157, endPoint x: 1127, endPoint y: 158, distance: 38.6
click at [1128, 80] on td "$66.67" at bounding box center [1173, 61] width 158 height 37
click at [1140, 41] on td "$300" at bounding box center [1173, 31] width 158 height 20
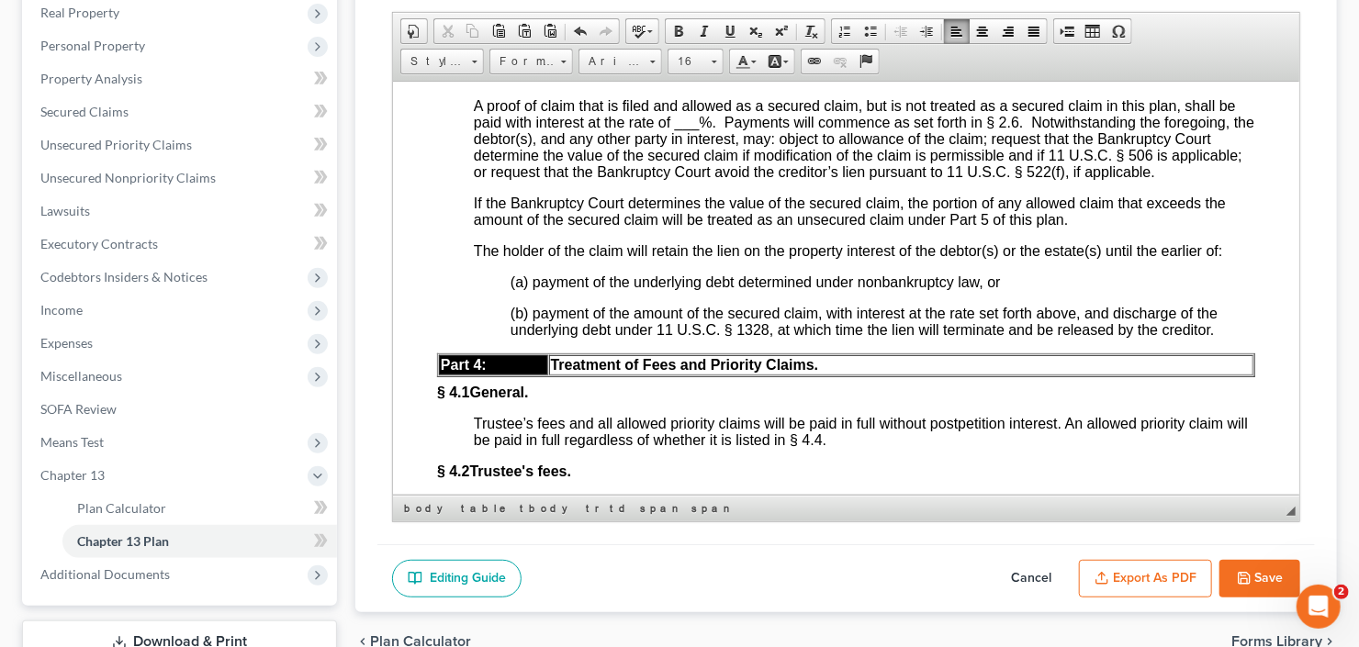
scroll to position [3674, 0]
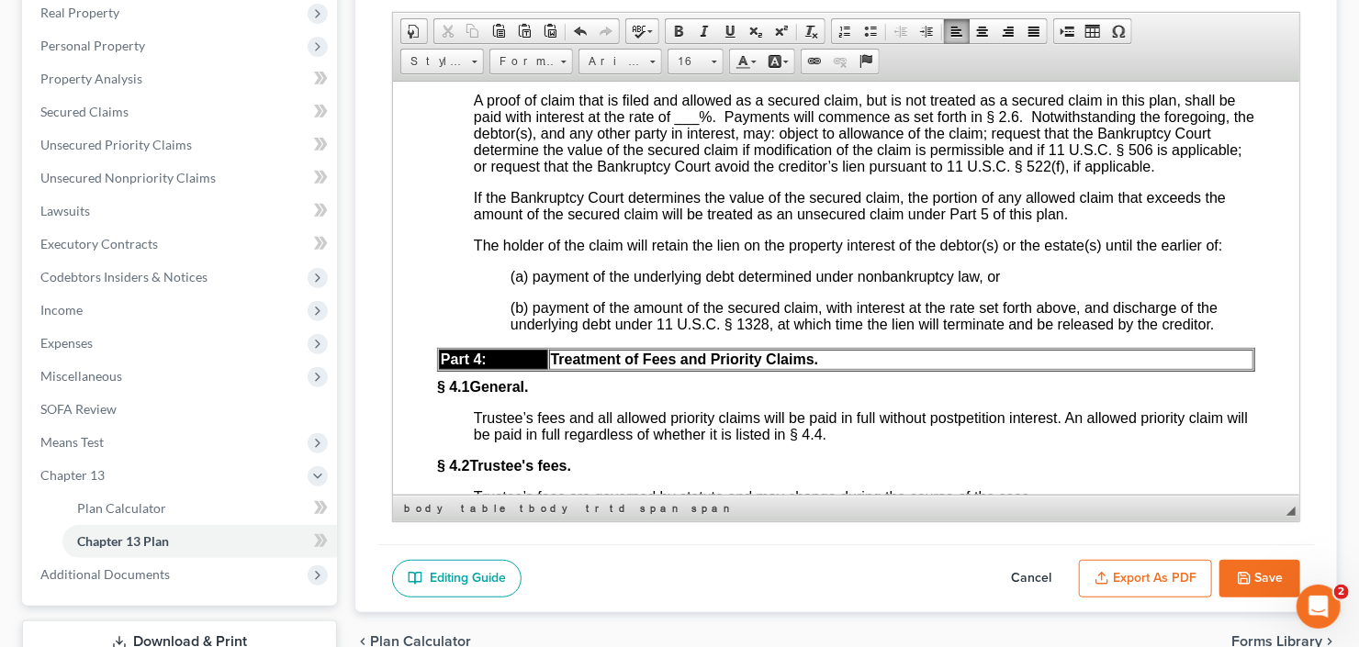
click at [688, 124] on span "___" at bounding box center [686, 116] width 25 height 16
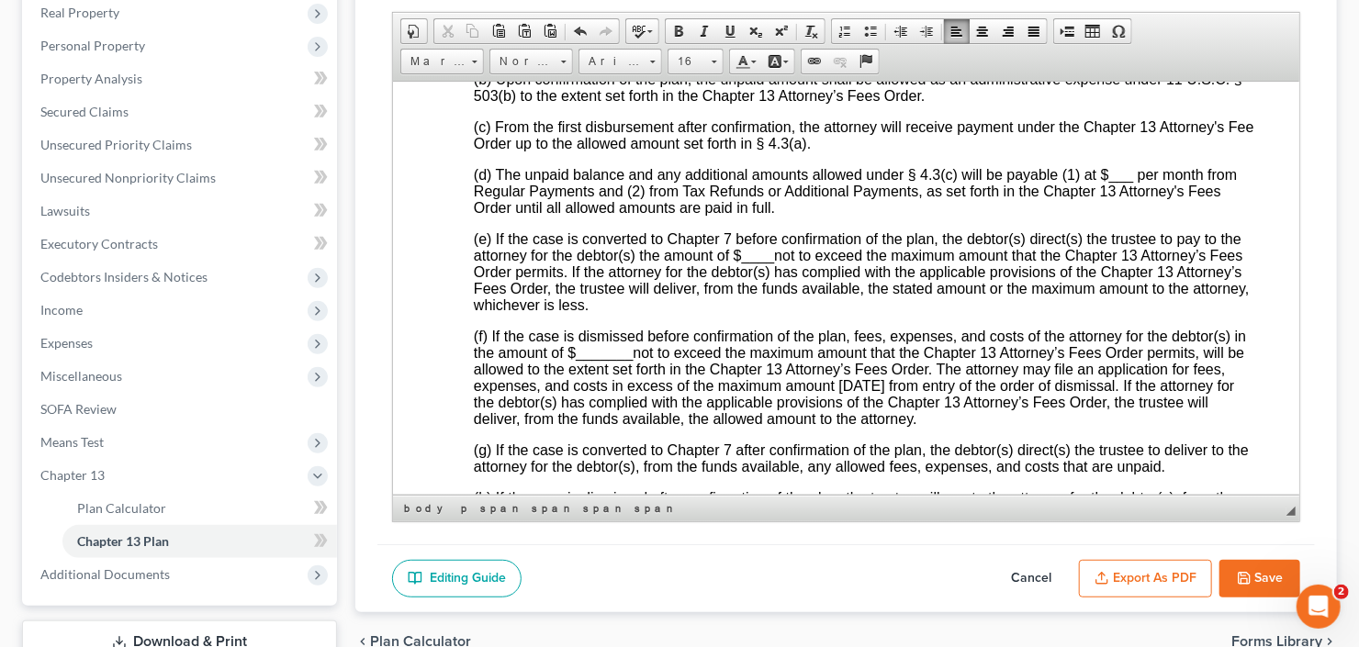
scroll to position [4261, 0]
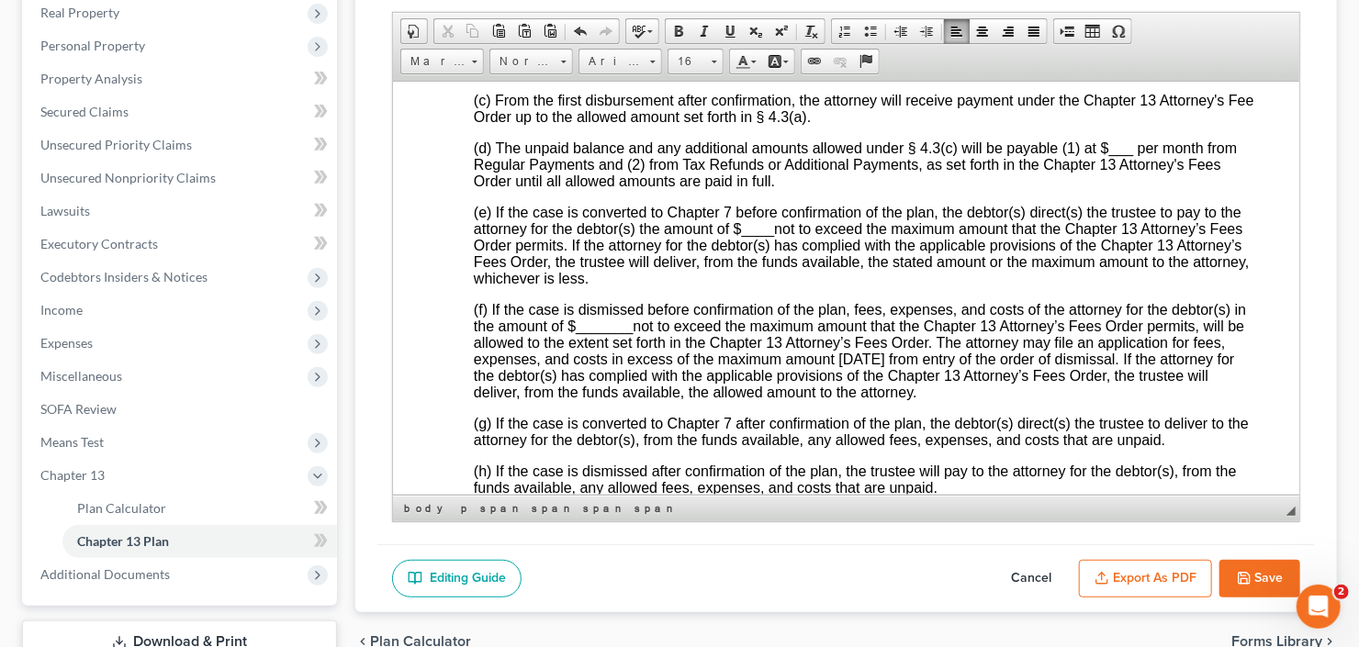
click at [1116, 155] on span "___" at bounding box center [1121, 148] width 25 height 16
click at [757, 236] on span "____" at bounding box center [757, 228] width 33 height 16
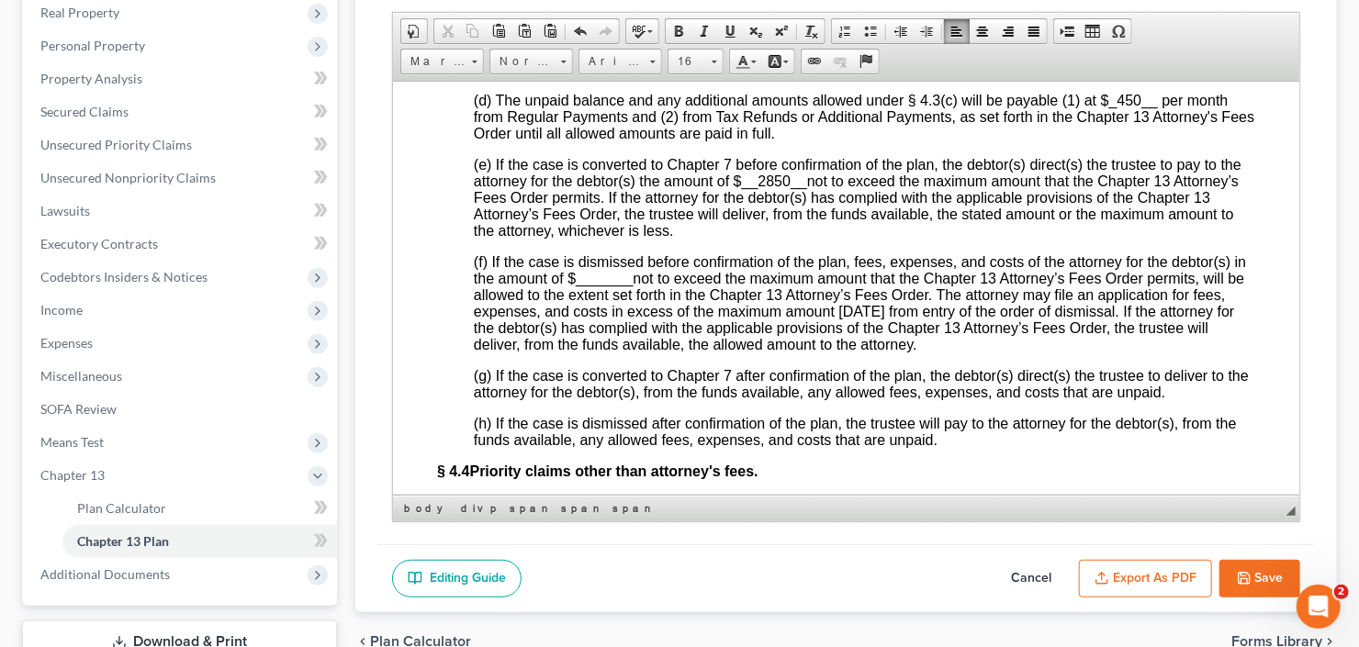
scroll to position [4335, 0]
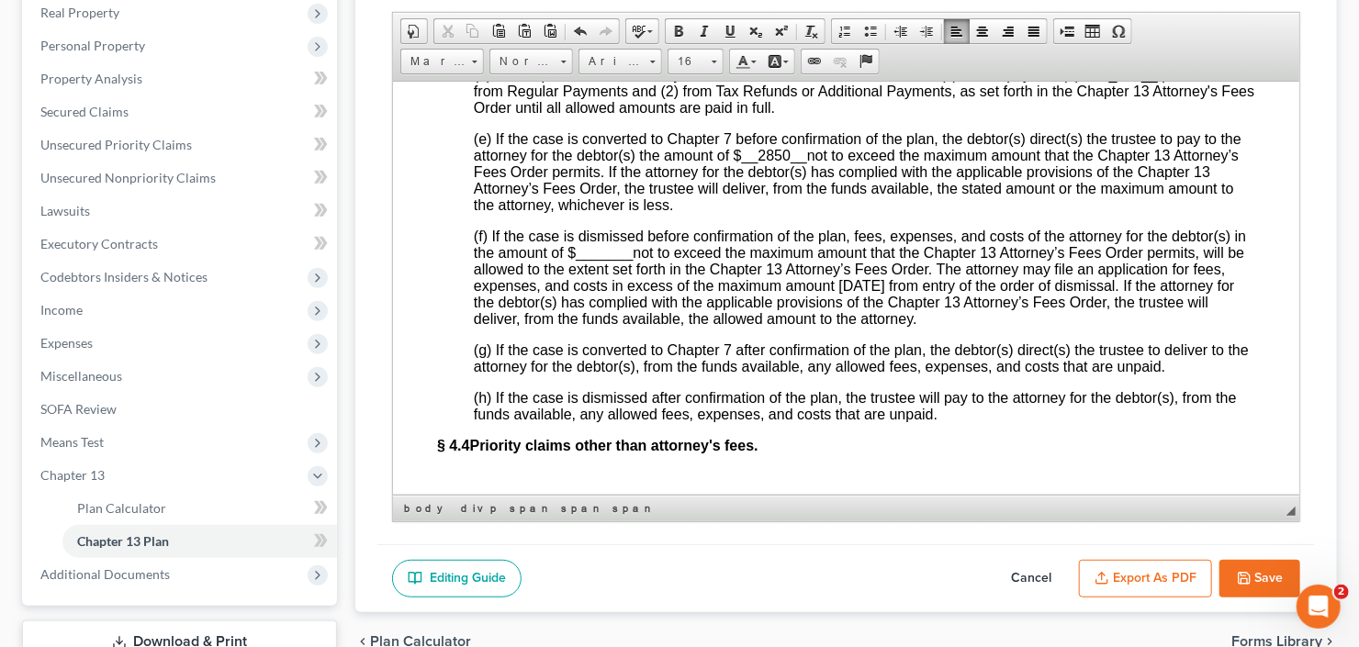
click at [598, 260] on span "_______" at bounding box center [603, 252] width 57 height 16
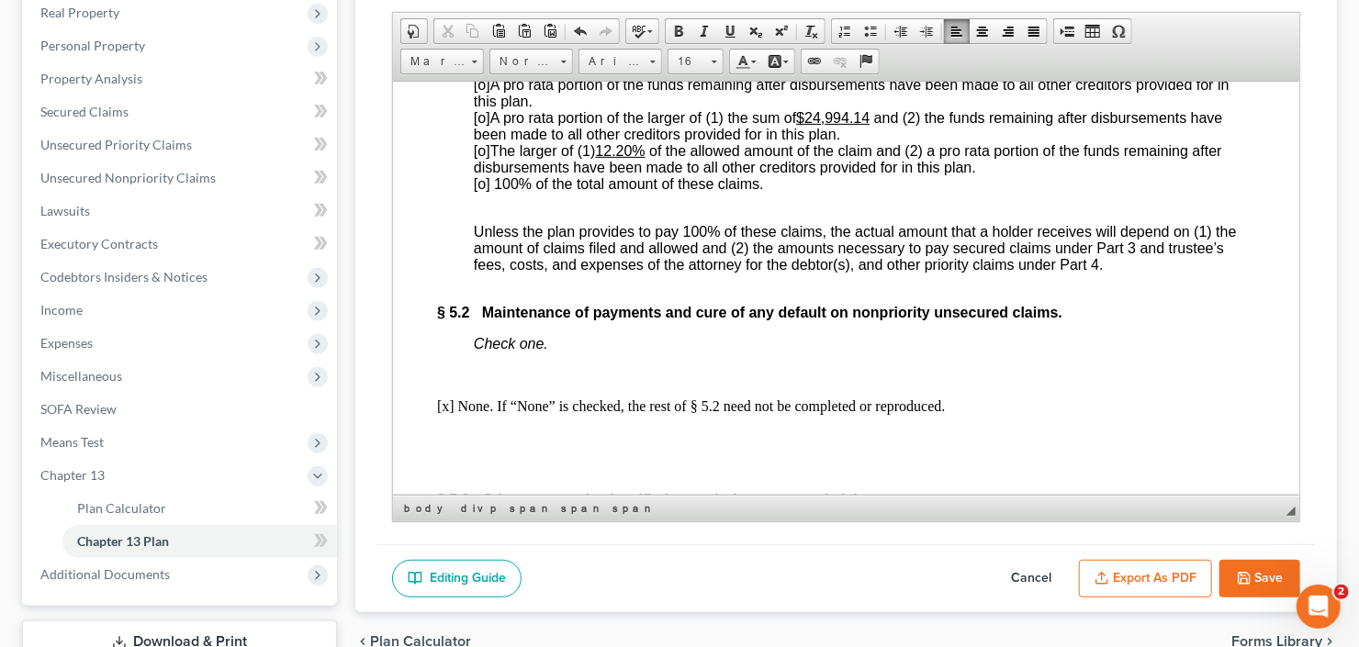
scroll to position [4996, 0]
drag, startPoint x: 478, startPoint y: 350, endPoint x: 495, endPoint y: 369, distance: 25.4
click at [478, 190] on span "[o] 100% of the total amount of these claims." at bounding box center [618, 182] width 290 height 16
drag, startPoint x: 806, startPoint y: 272, endPoint x: 872, endPoint y: 278, distance: 65.5
click at [869, 124] on u "$24,994.14" at bounding box center [831, 116] width 73 height 16
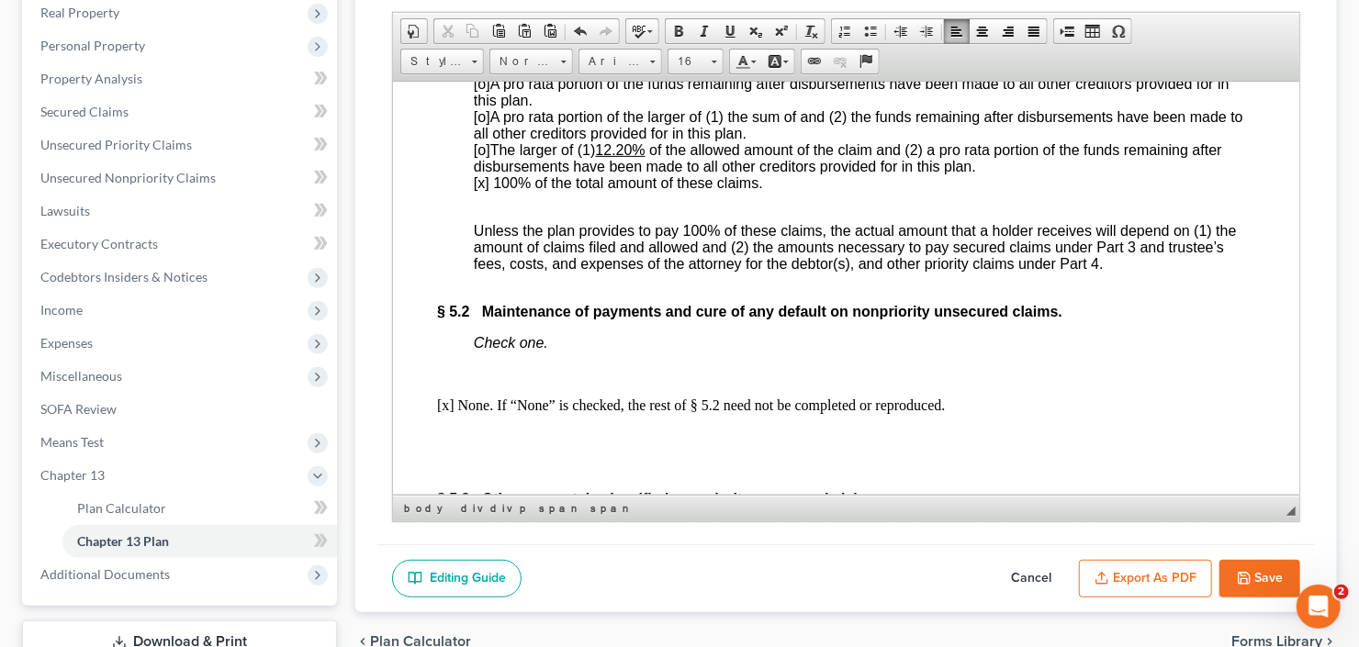
drag, startPoint x: 600, startPoint y: 314, endPoint x: 641, endPoint y: 315, distance: 41.3
click at [645, 174] on span "[o] The larger of (1) 12.20% of the allowed amount of the claim and (2) a pro r…" at bounding box center [847, 157] width 749 height 32
drag, startPoint x: 648, startPoint y: 315, endPoint x: 600, endPoint y: 318, distance: 48.8
click at [600, 174] on span "[o] The larger of (1) 12.20% of the allowed amount of the claim and (2) a pro r…" at bounding box center [847, 157] width 749 height 32
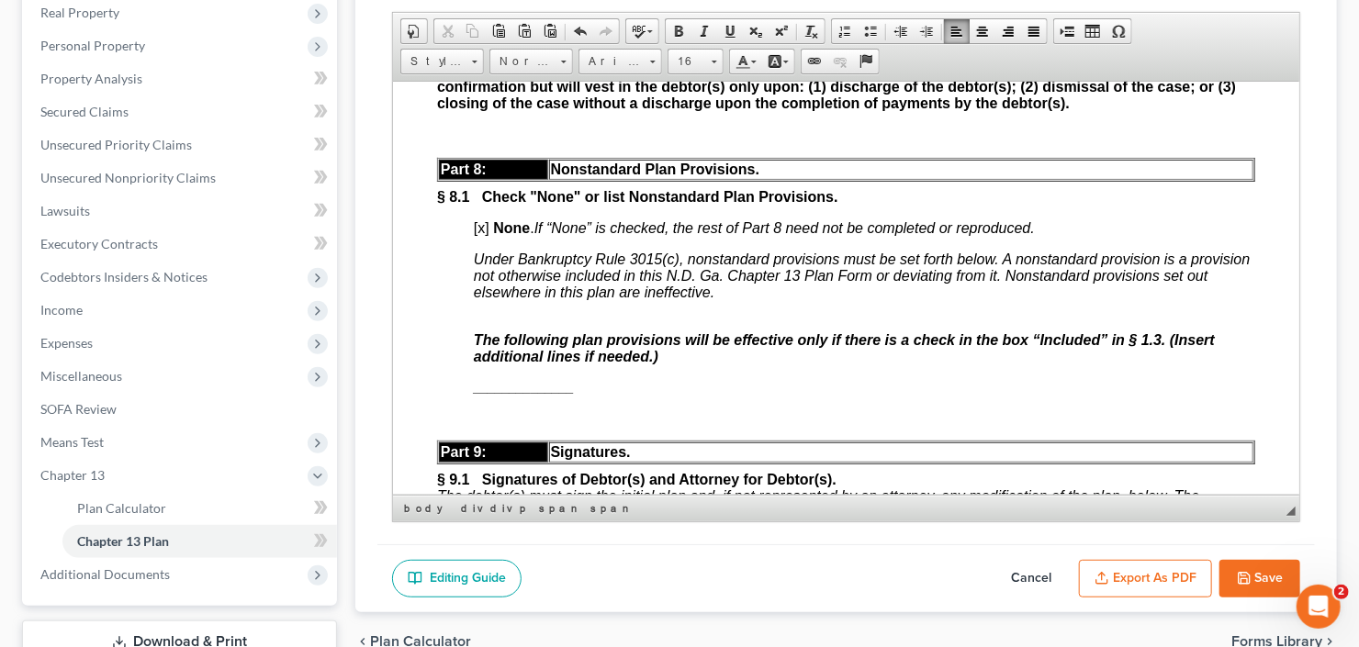
scroll to position [5878, 0]
click at [481, 236] on span "[x]" at bounding box center [481, 228] width 16 height 16
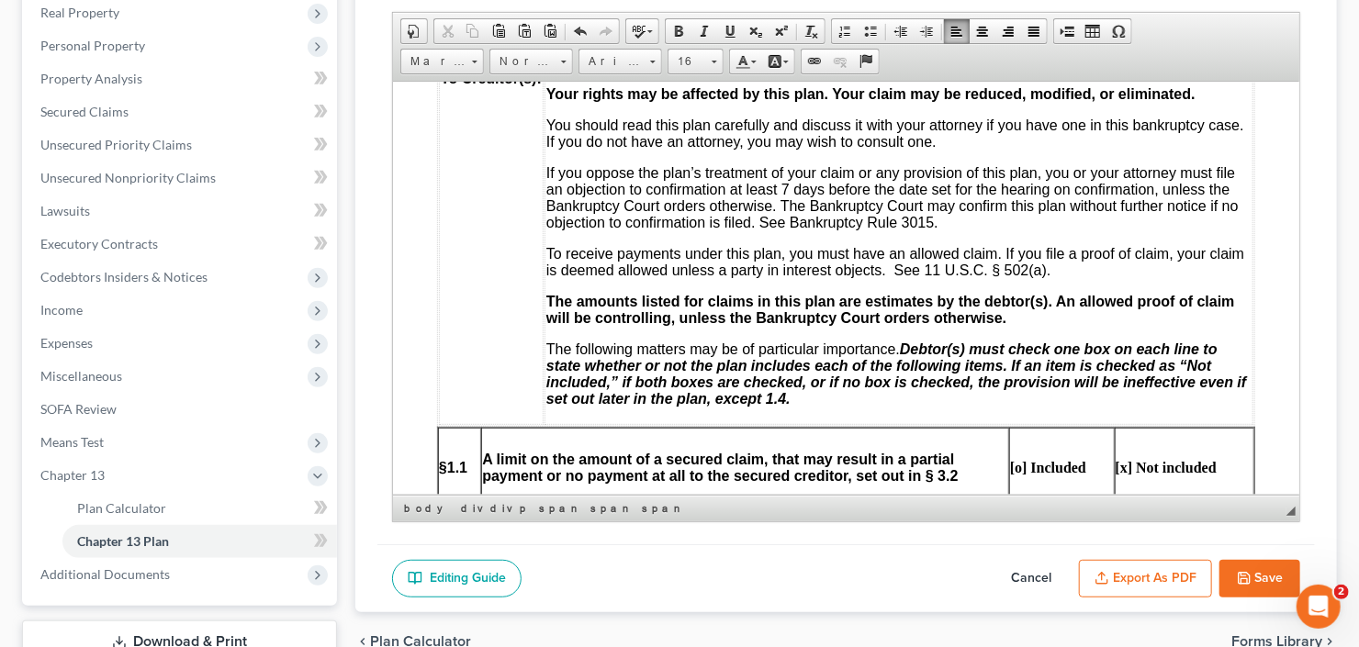
scroll to position [735, 0]
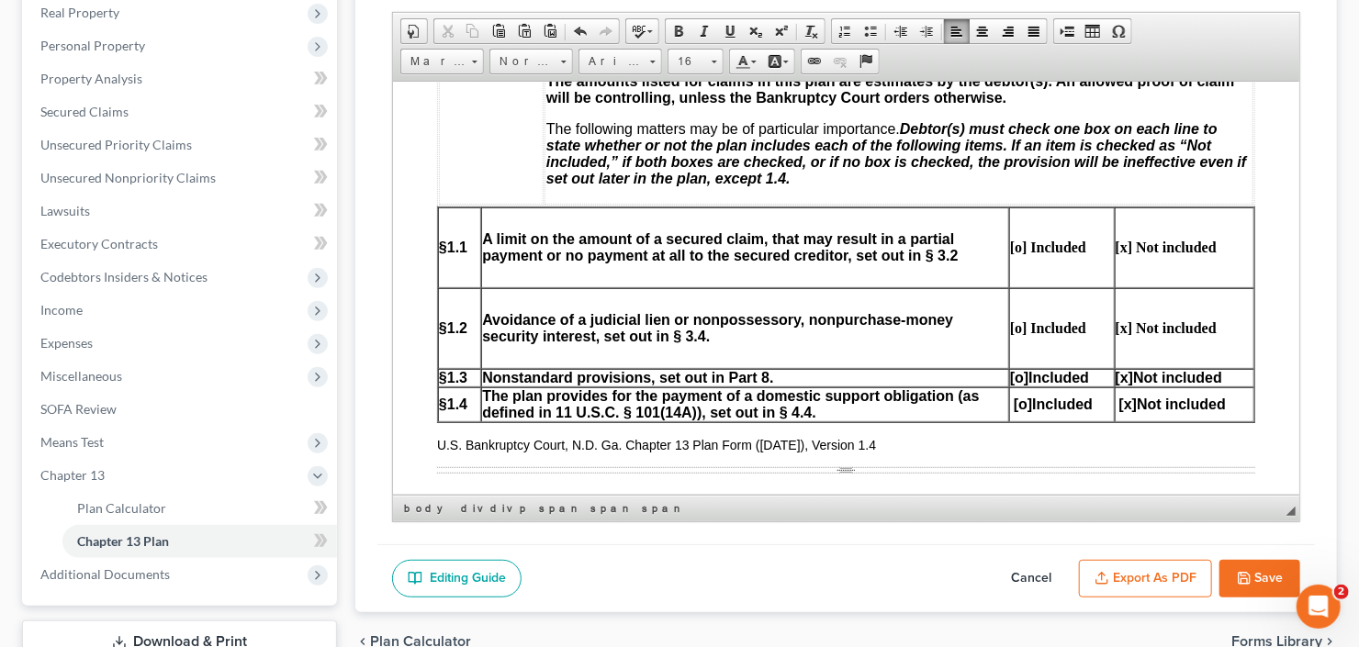
click at [1009, 378] on span "[o]" at bounding box center [1018, 377] width 18 height 16
click at [1115, 385] on span "[x]" at bounding box center [1124, 377] width 18 height 16
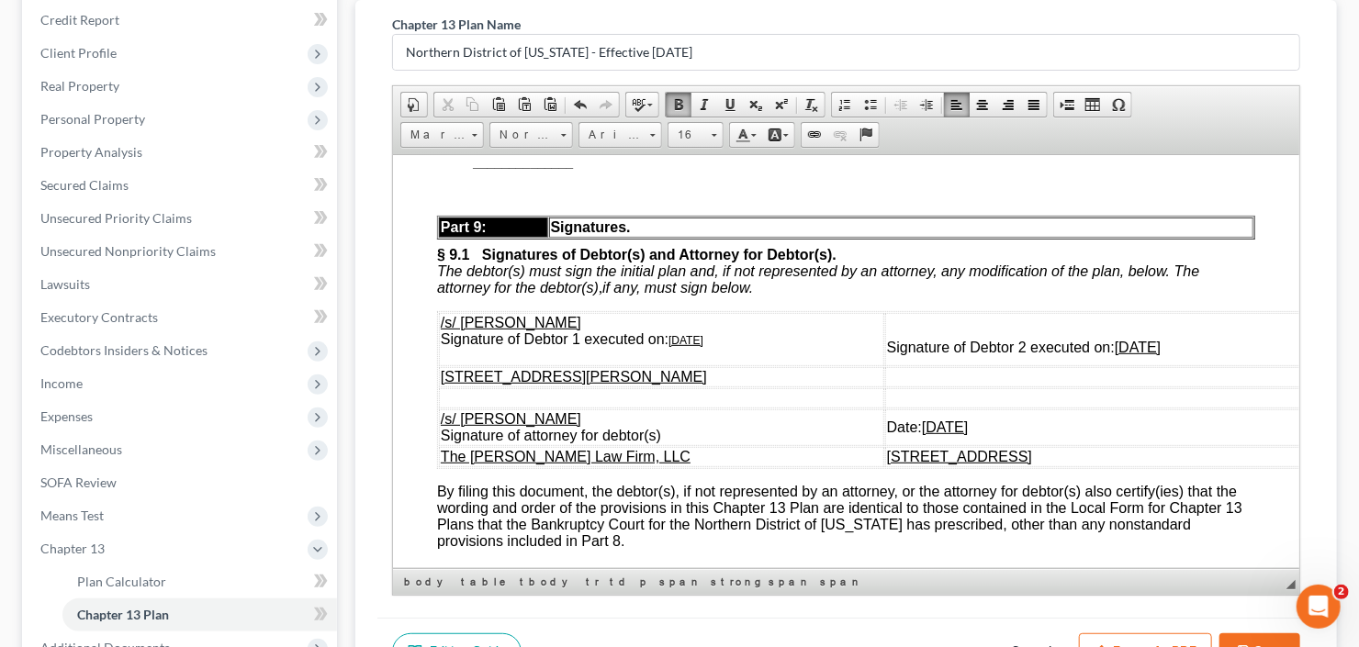
scroll to position [6177, 0]
click at [594, 329] on span "Paste" at bounding box center [620, 332] width 97 height 23
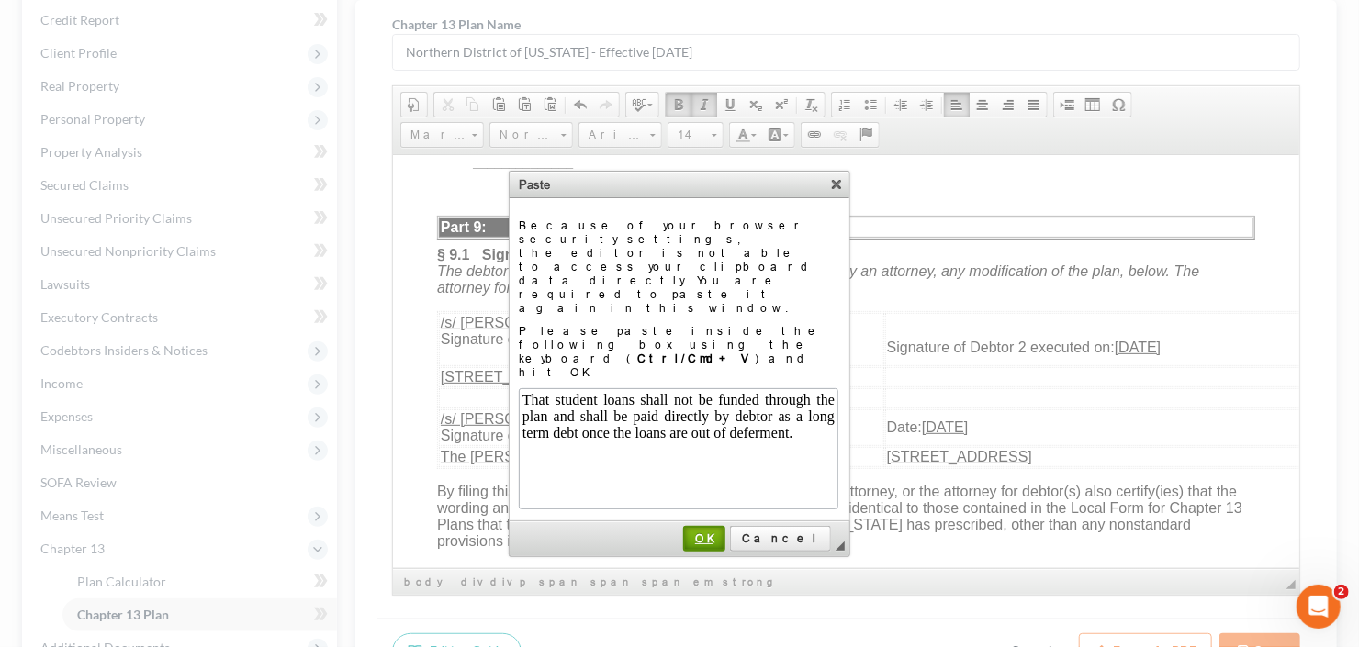
click at [724, 532] on span "OK" at bounding box center [704, 539] width 39 height 14
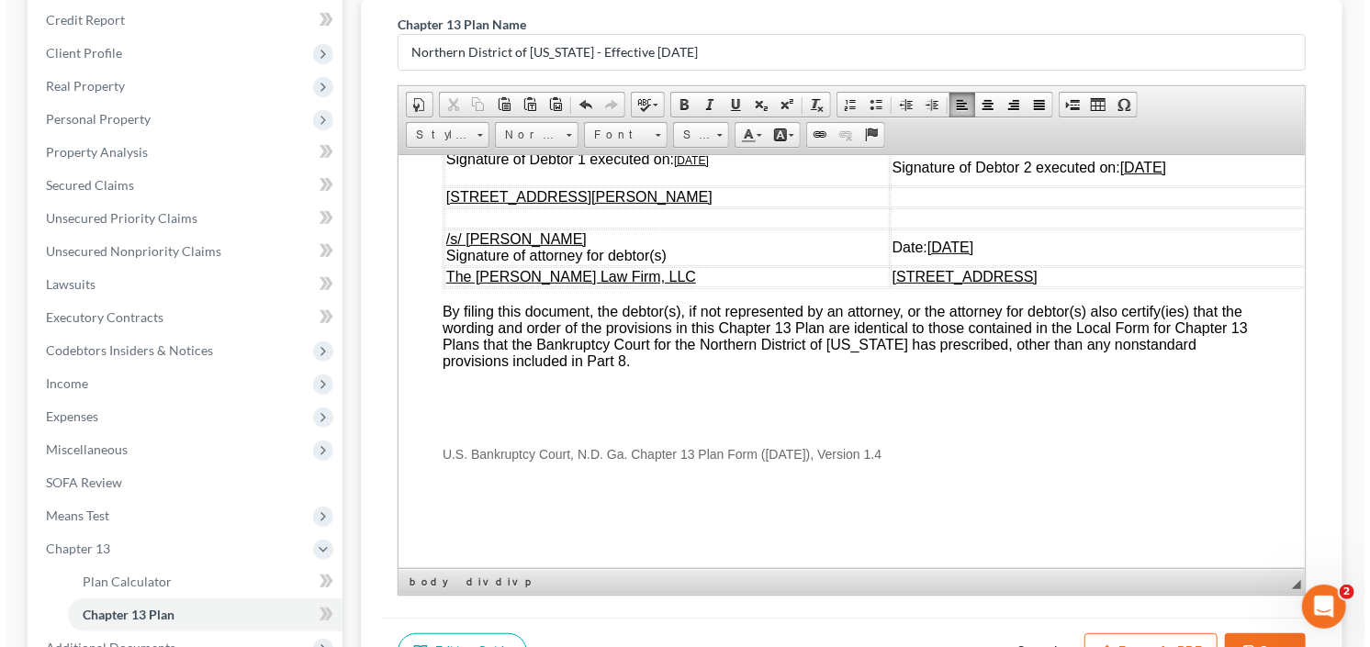
scroll to position [6562, 0]
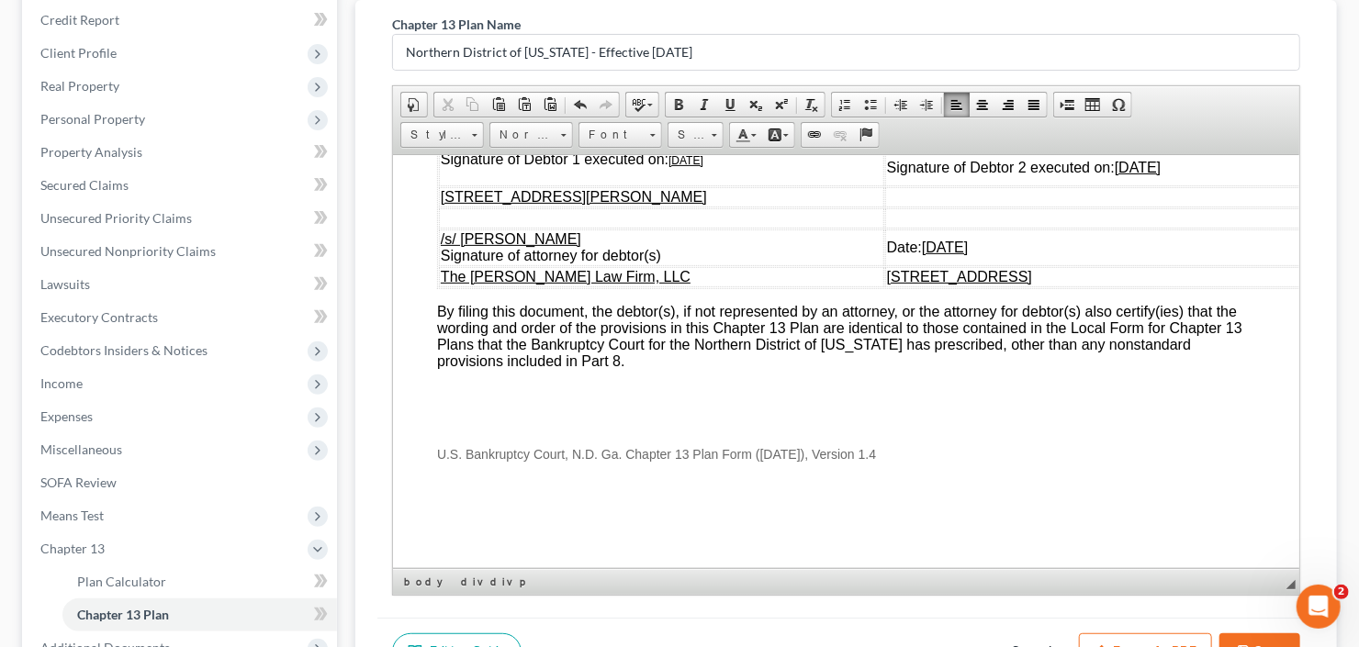
click at [1166, 634] on button "Export as PDF" at bounding box center [1145, 653] width 133 height 39
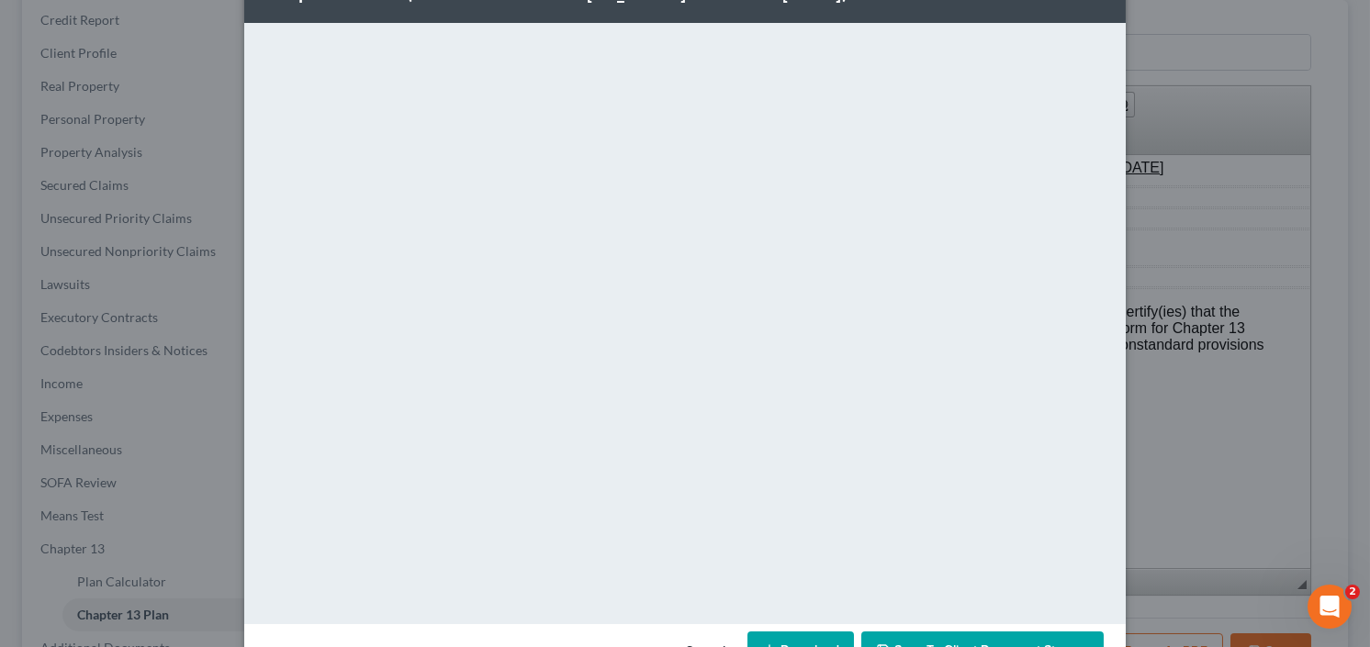
scroll to position [120, 0]
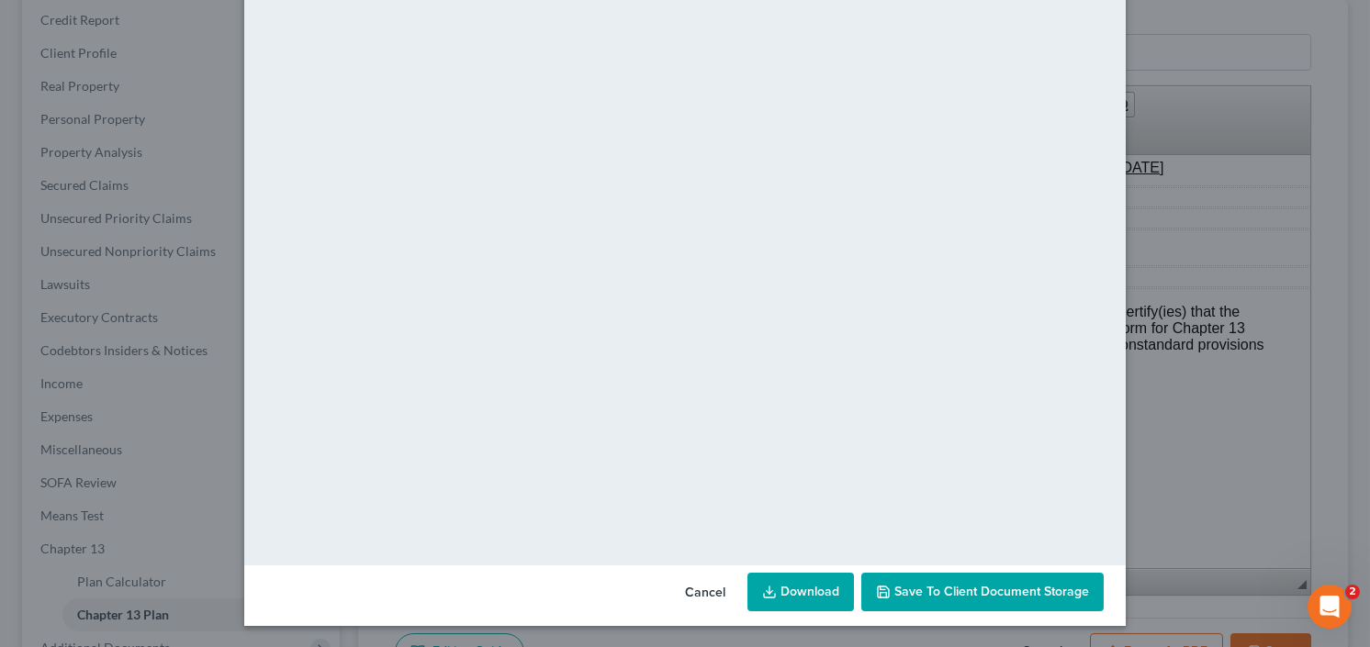
click at [785, 595] on link "Download" at bounding box center [801, 592] width 107 height 39
drag, startPoint x: 962, startPoint y: 604, endPoint x: 969, endPoint y: 570, distance: 34.6
click at [962, 602] on button "Save to Client Document Storage" at bounding box center [982, 592] width 242 height 39
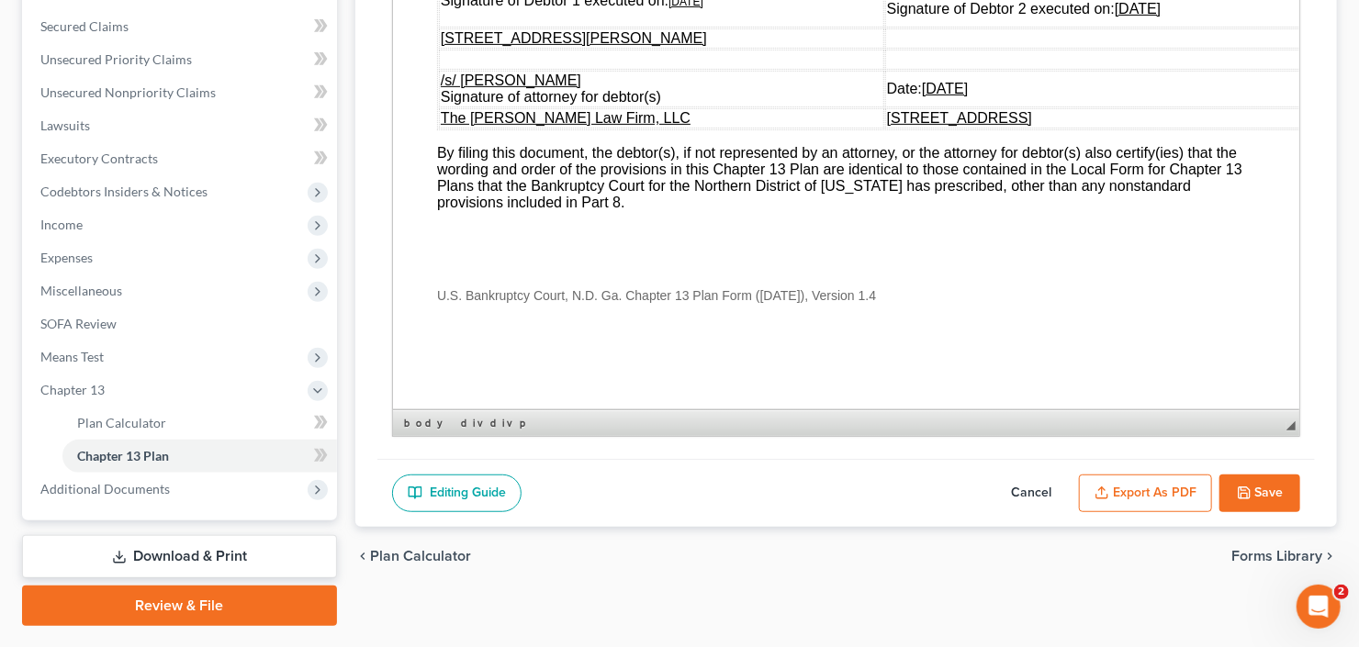
scroll to position [424, 0]
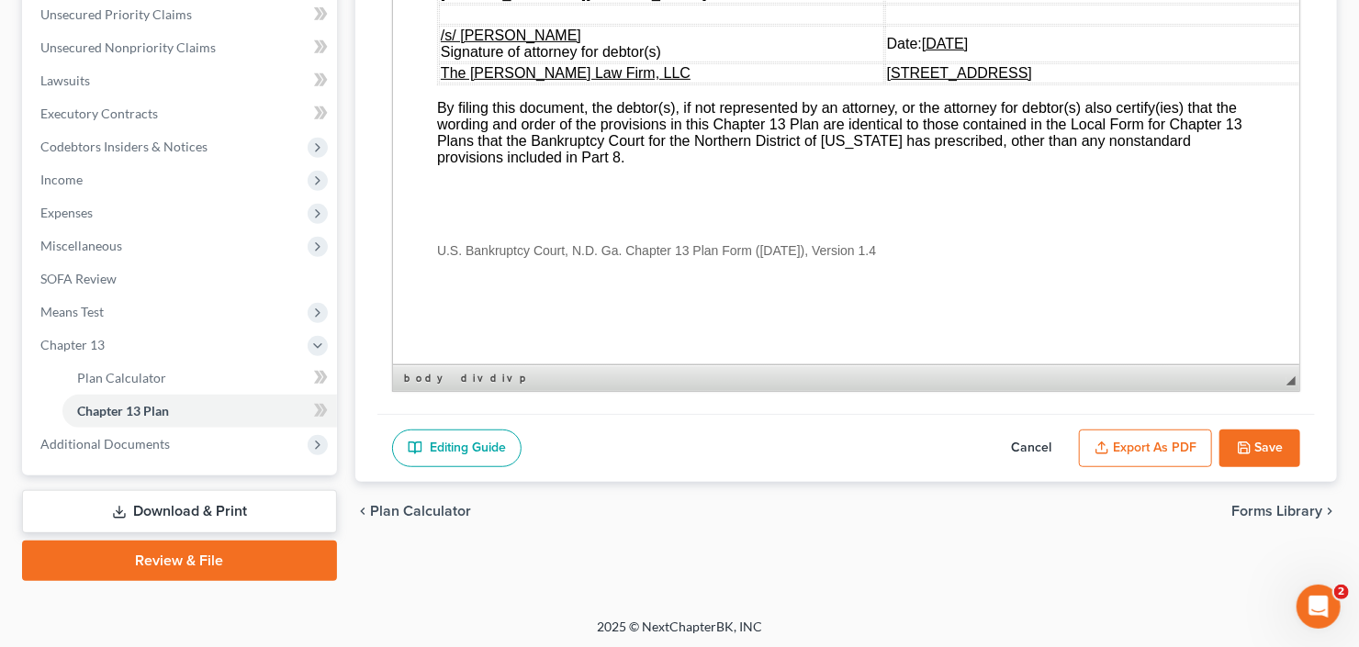
click at [1252, 435] on button "Save" at bounding box center [1260, 449] width 81 height 39
select select "2"
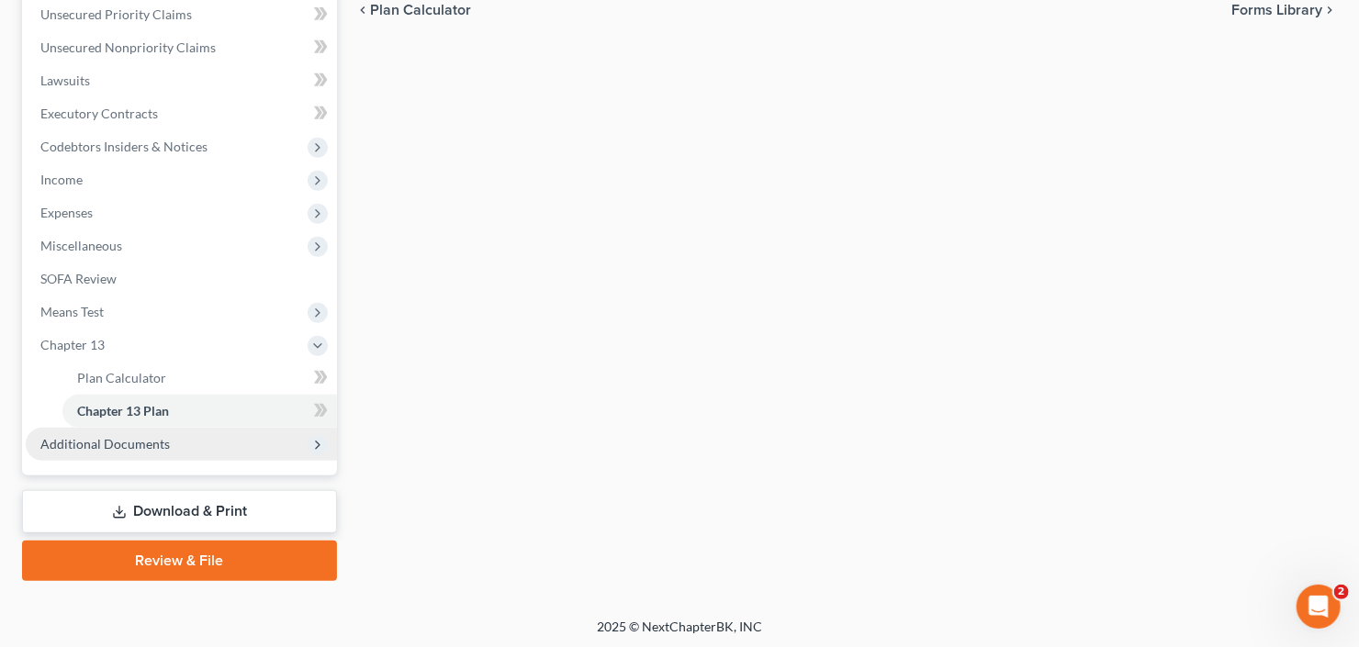
click at [142, 450] on span "Additional Documents" at bounding box center [181, 444] width 311 height 33
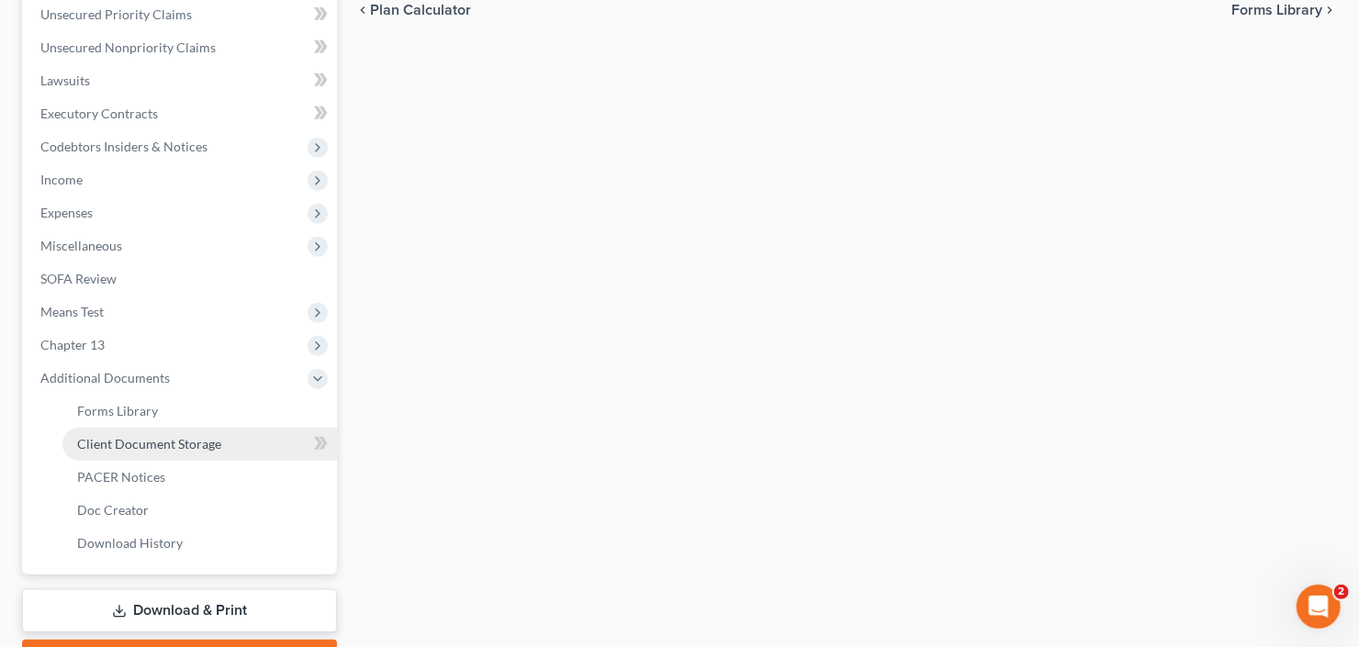
click at [159, 430] on link "Client Document Storage" at bounding box center [199, 444] width 275 height 33
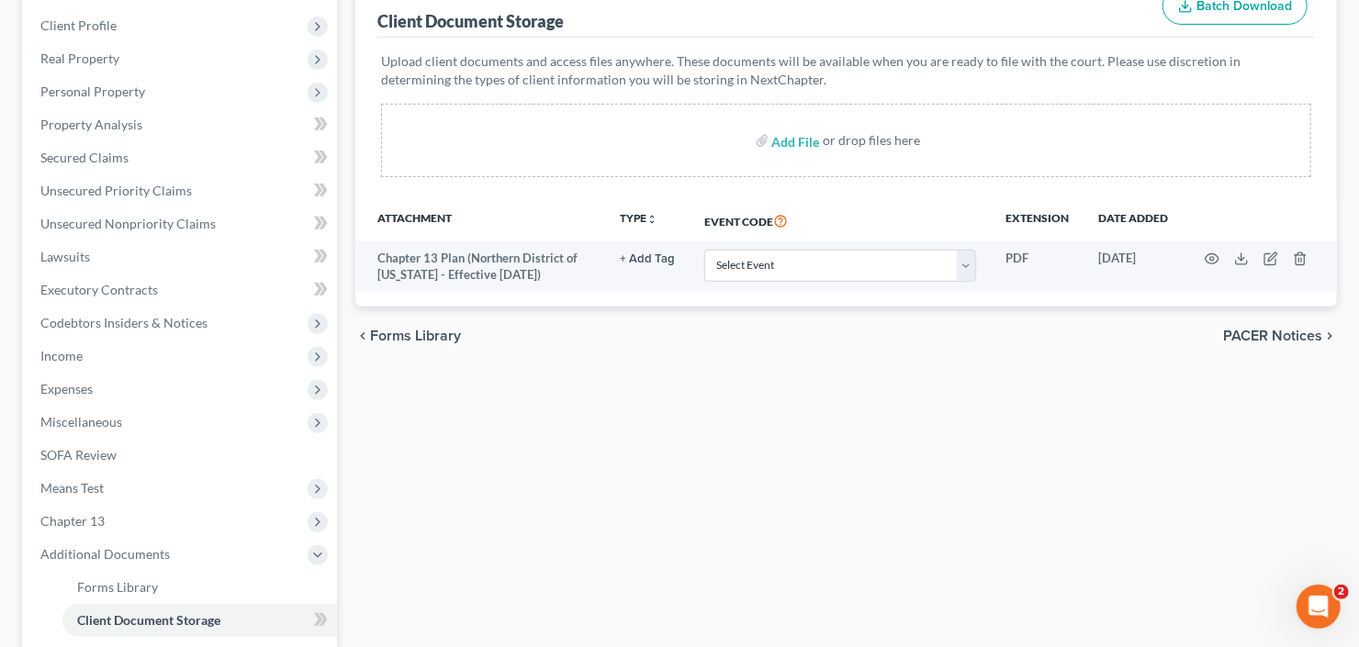
scroll to position [294, 0]
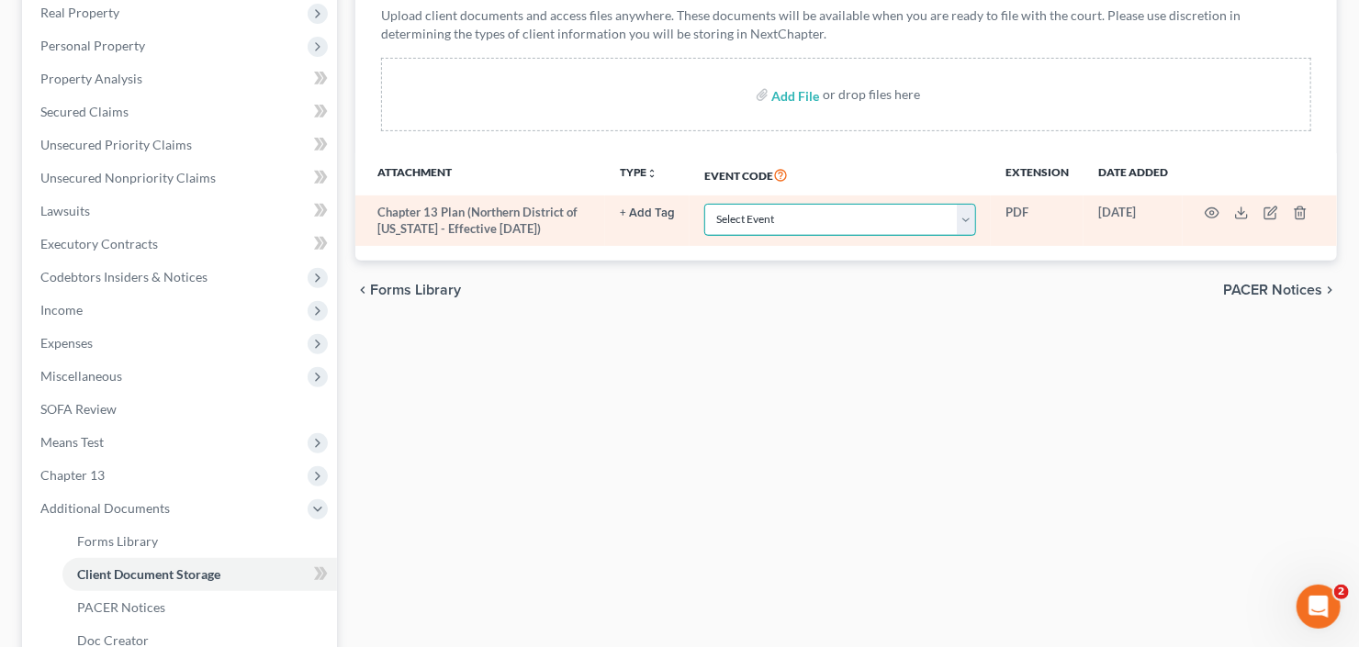
click at [855, 209] on select "Select Event 01 - Chapter 13 Plan - Initial Plan 02-Application to Pay Filing F…" at bounding box center [840, 220] width 272 height 32
select select "0"
click at [704, 204] on select "Select Event 01 - Chapter 13 Plan - Initial Plan 02-Application to Pay Filing F…" at bounding box center [840, 220] width 272 height 32
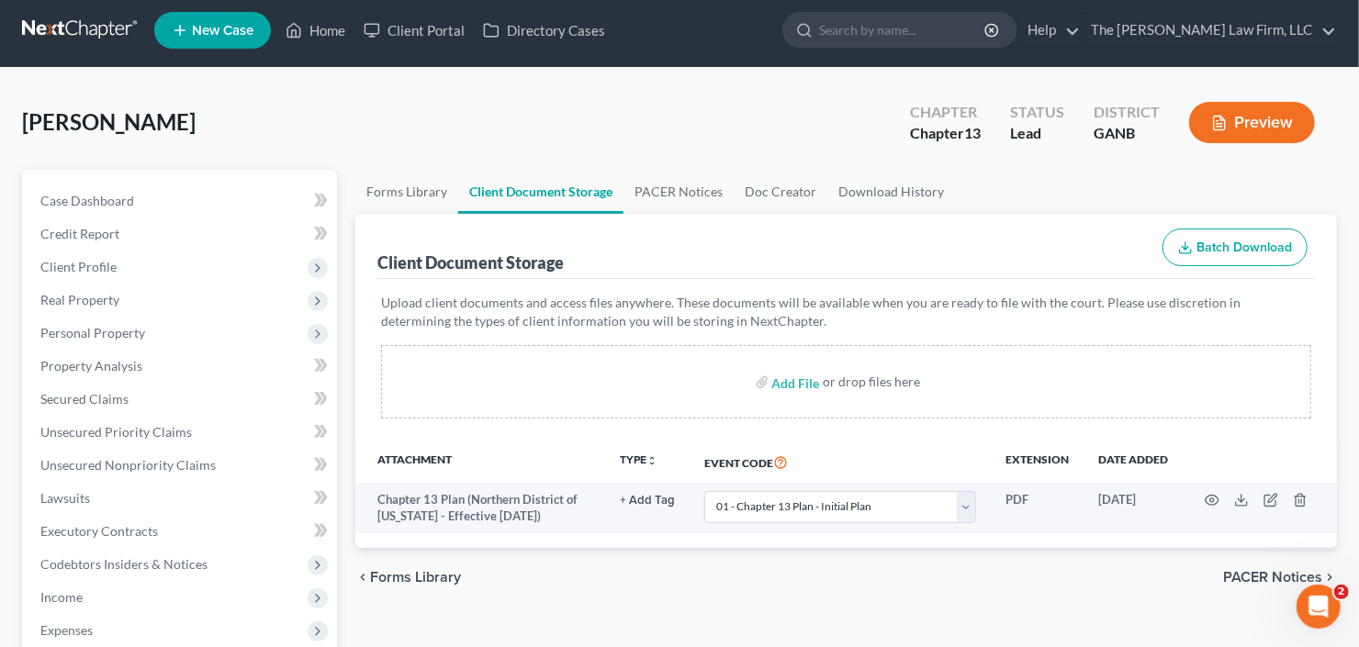
scroll to position [0, 0]
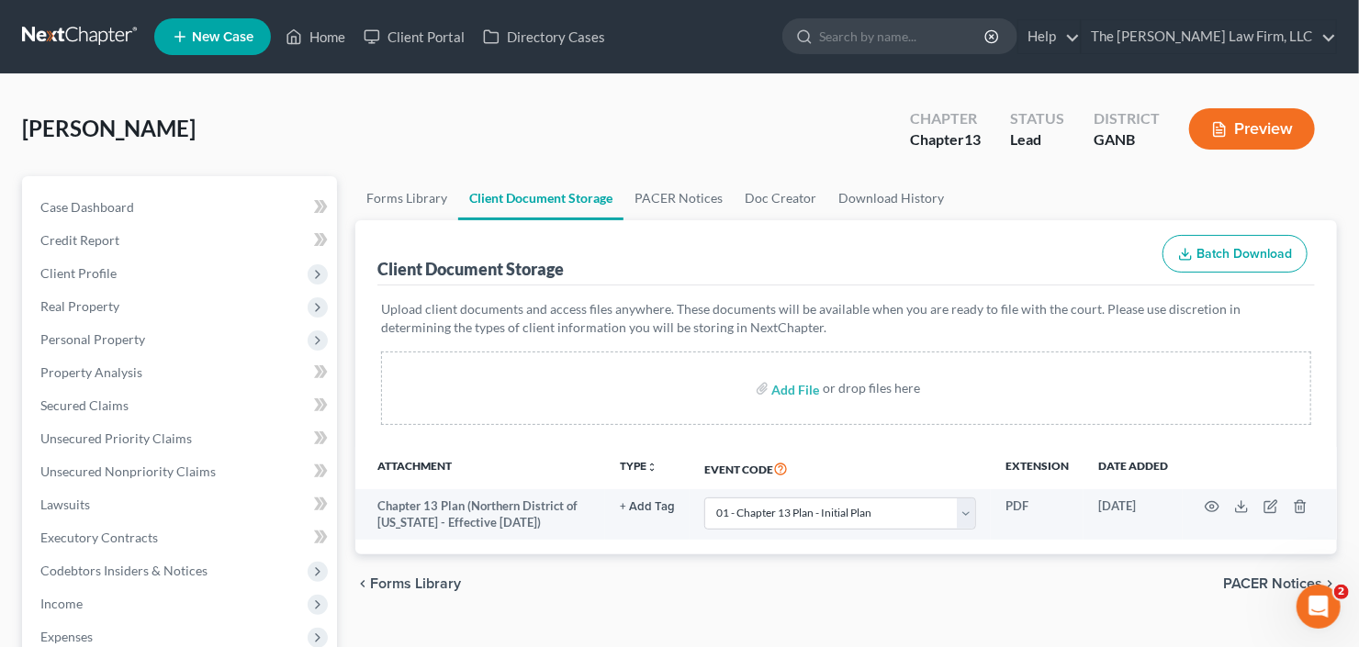
drag, startPoint x: 561, startPoint y: 382, endPoint x: 489, endPoint y: 376, distance: 72.8
click at [489, 376] on div "Add File or drop files here" at bounding box center [846, 388] width 930 height 73
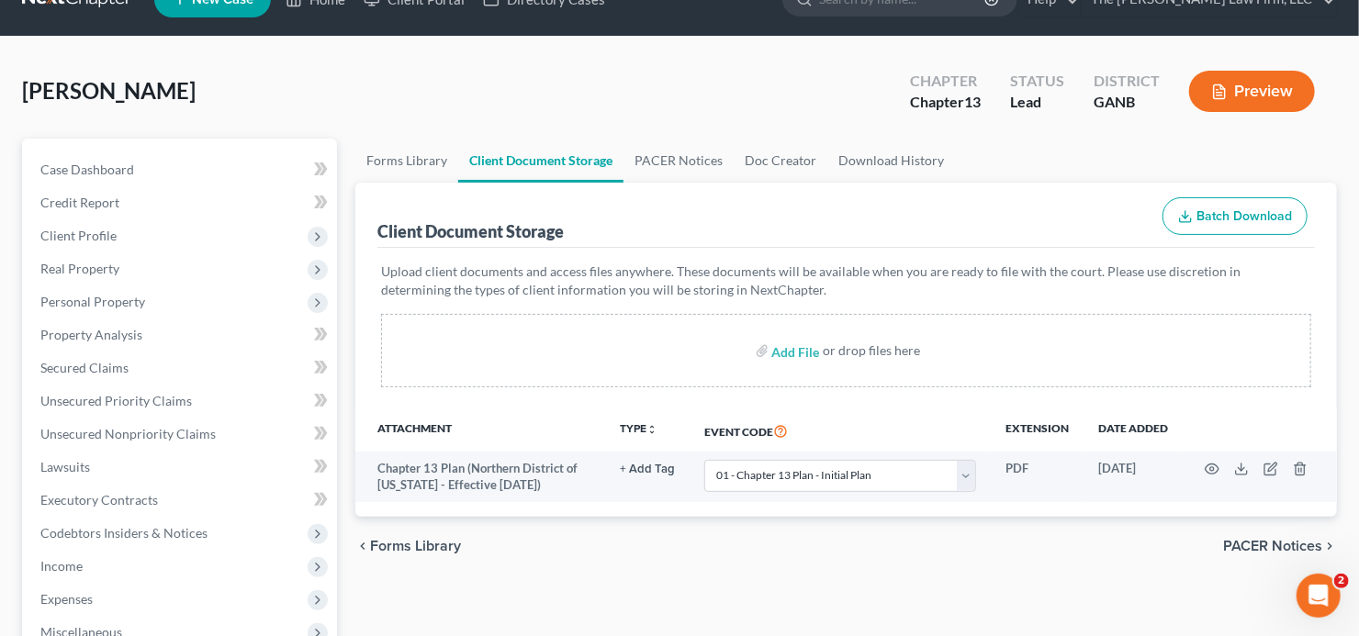
select select "0"
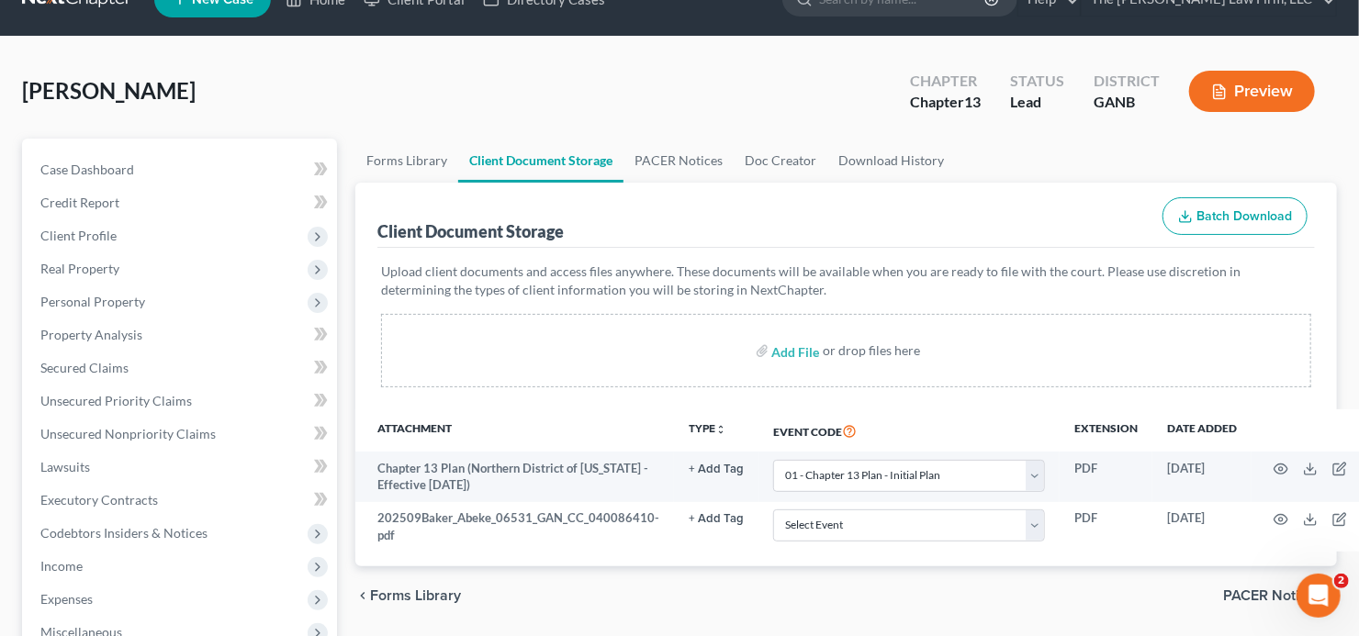
scroll to position [73, 0]
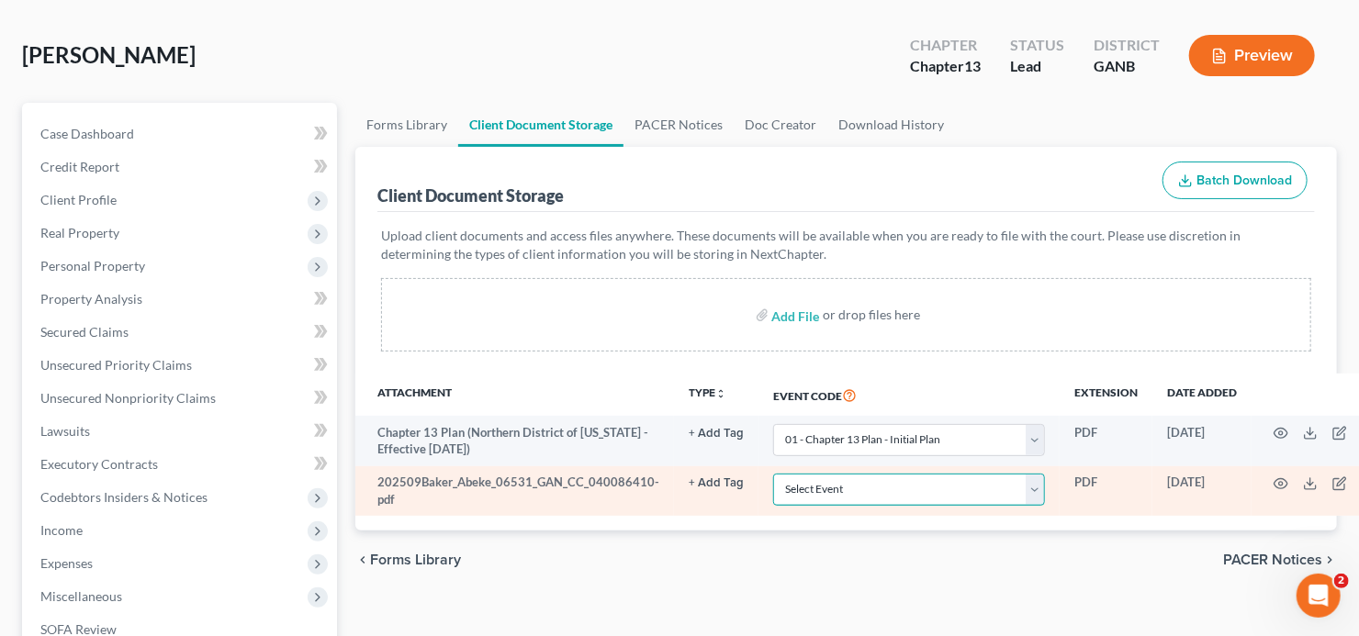
click at [877, 477] on select "Select Event 01 - Chapter 13 Plan - Initial Plan 02-Application to Pay Filing F…" at bounding box center [909, 490] width 272 height 32
select select "5"
click at [877, 477] on select "Select Event 01 - Chapter 13 Plan - Initial Plan 02-Application to Pay Filing F…" at bounding box center [909, 490] width 272 height 32
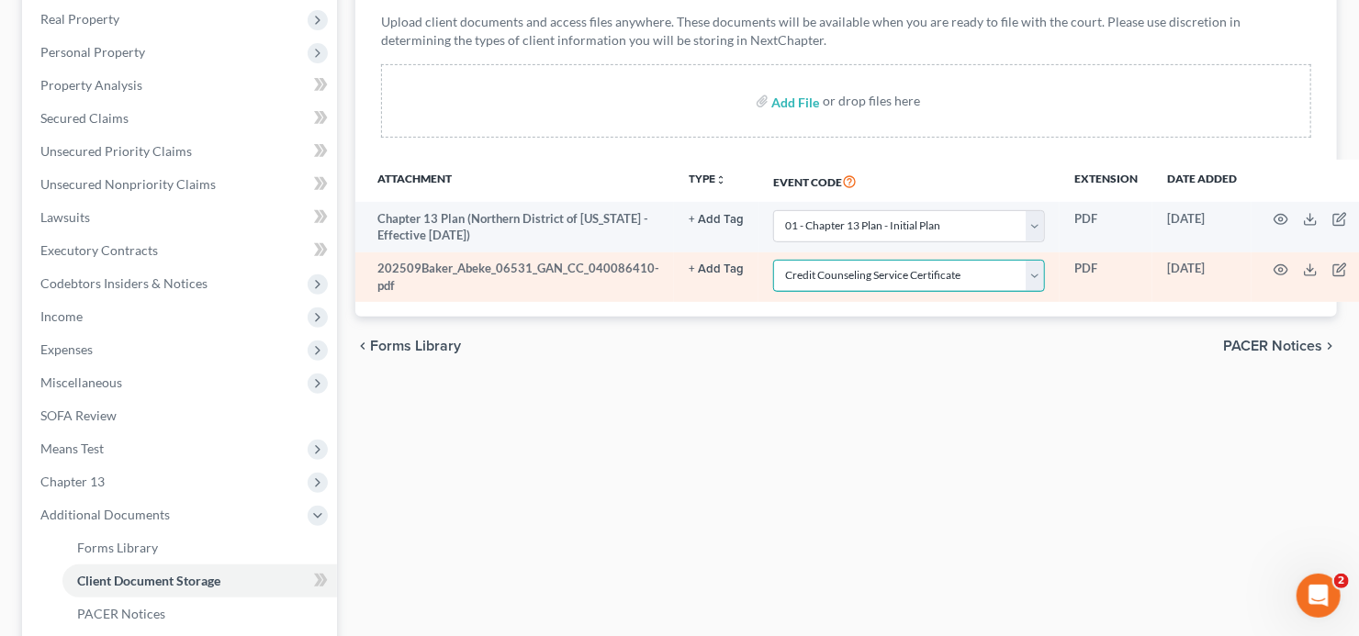
scroll to position [294, 0]
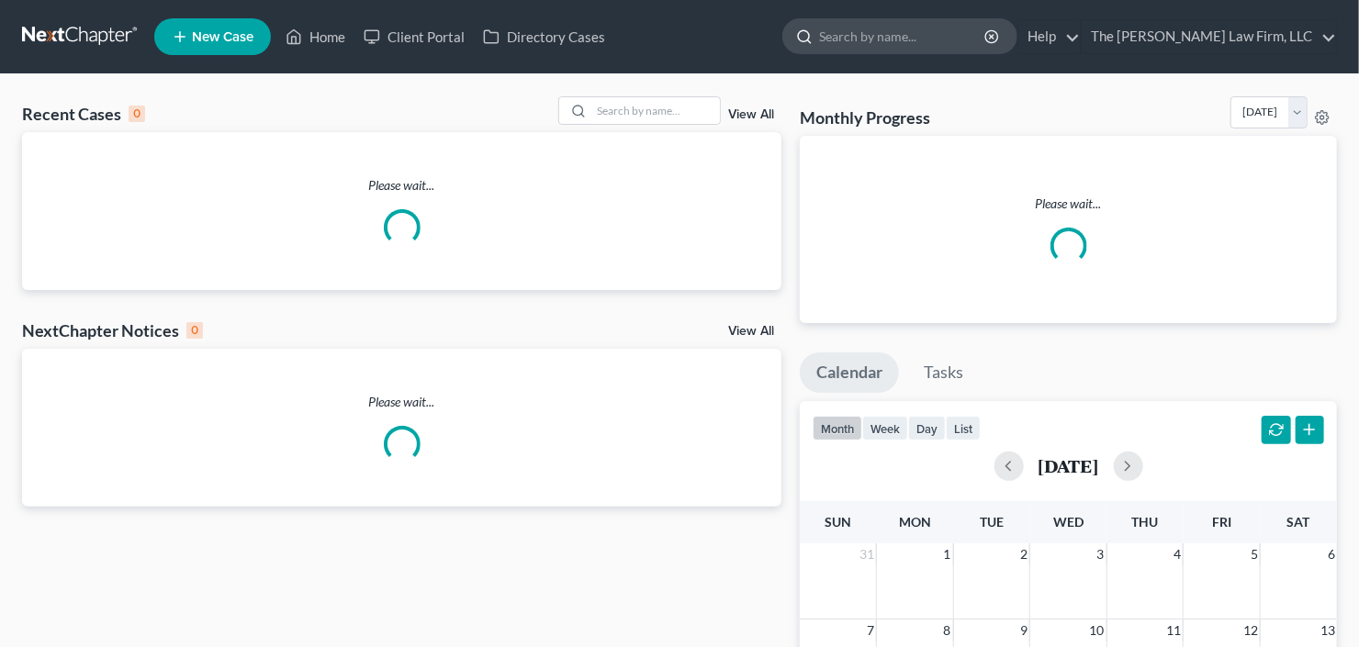
click at [951, 31] on input "search" at bounding box center [903, 36] width 168 height 34
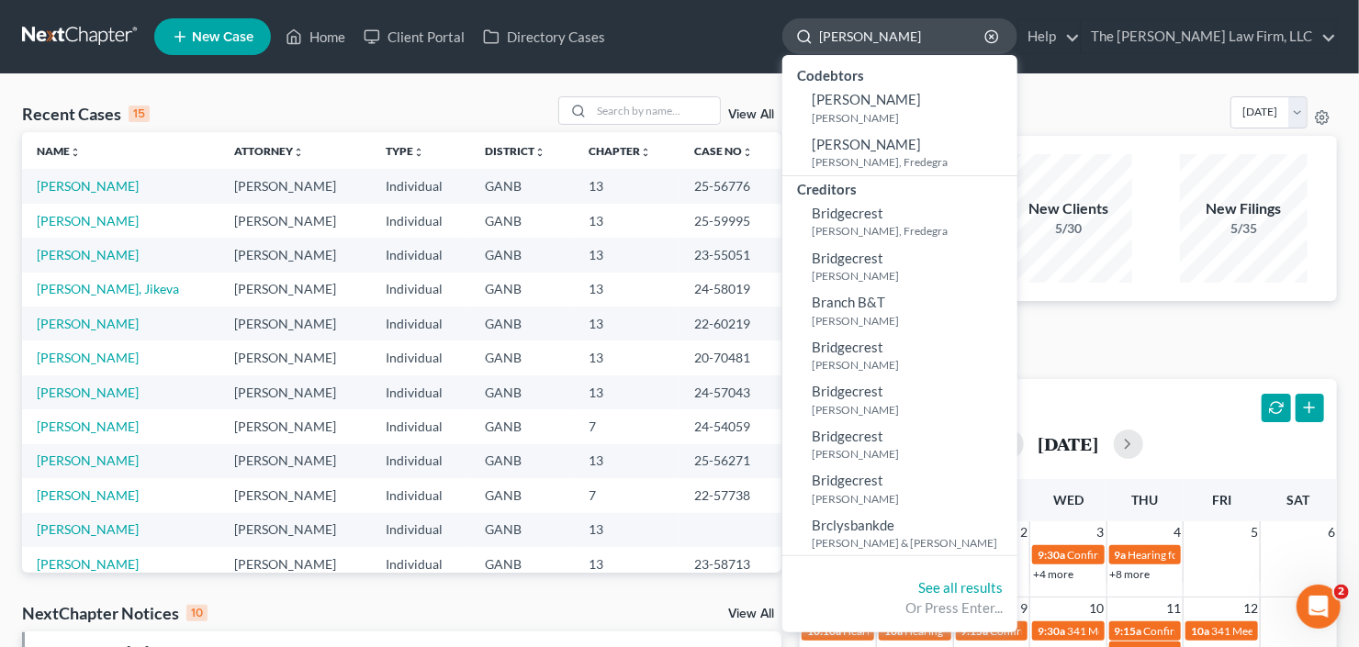
type input "[PERSON_NAME]"
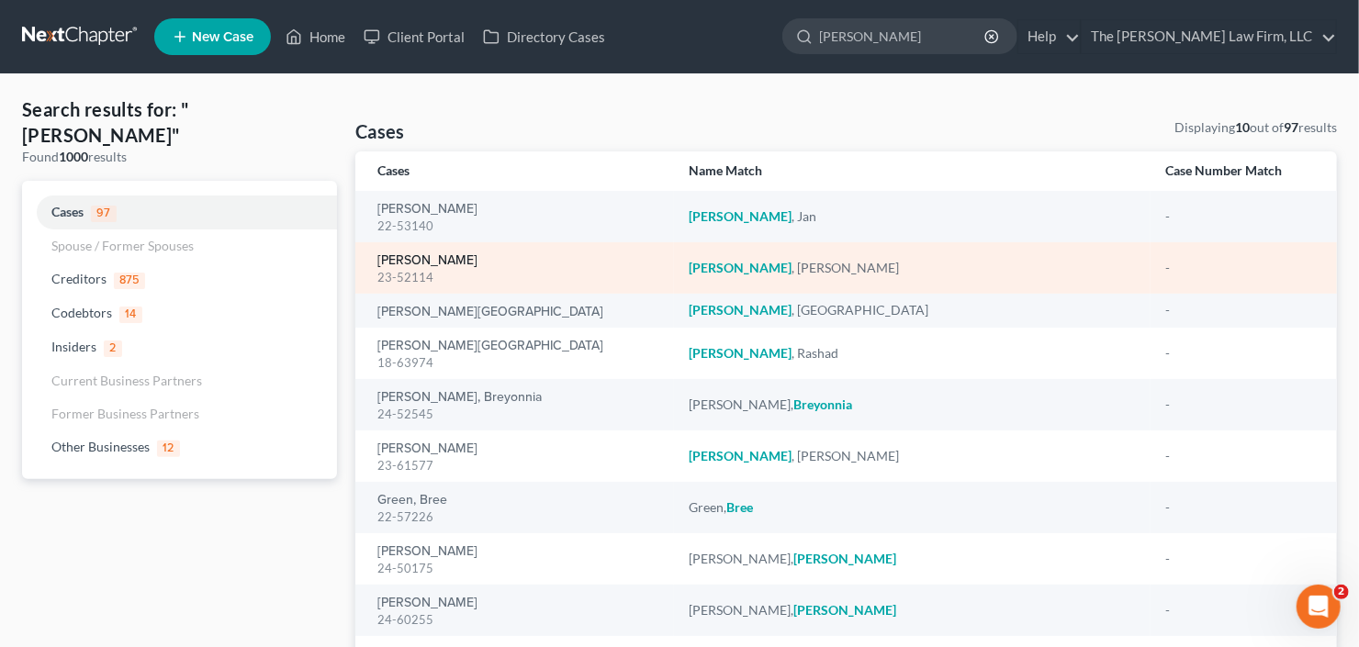
click at [411, 260] on link "[PERSON_NAME]" at bounding box center [427, 260] width 100 height 13
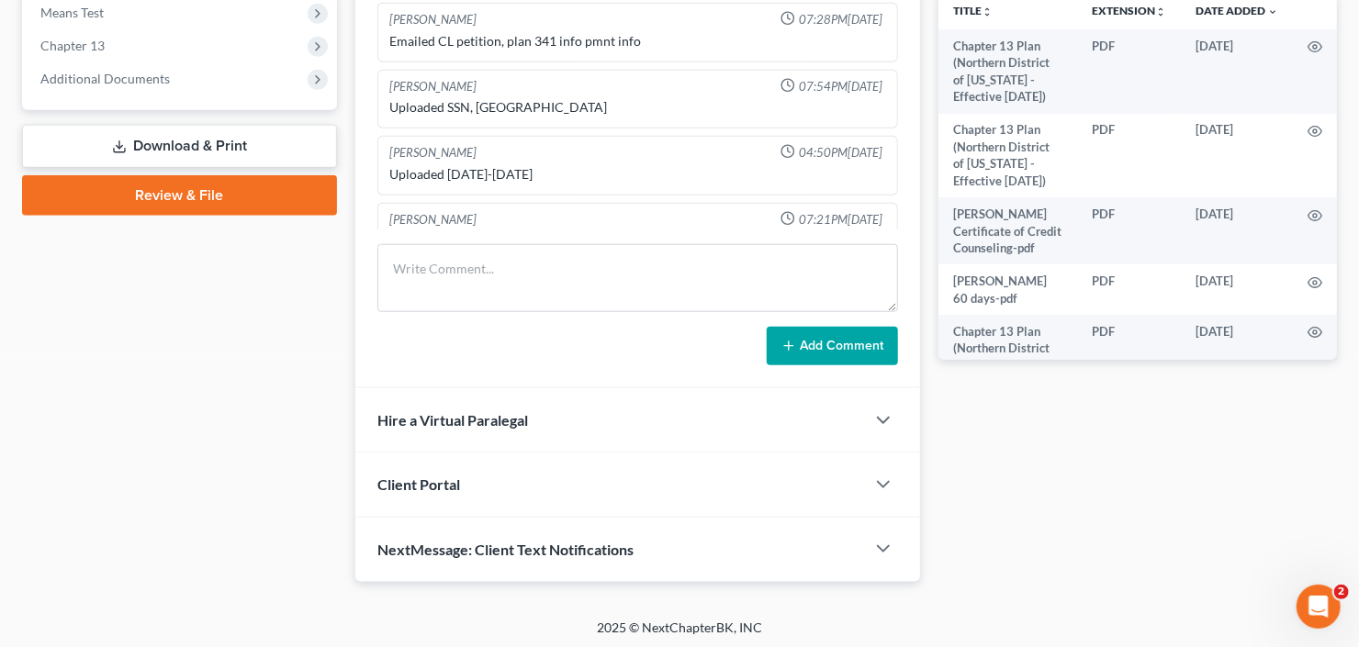
scroll to position [96, 0]
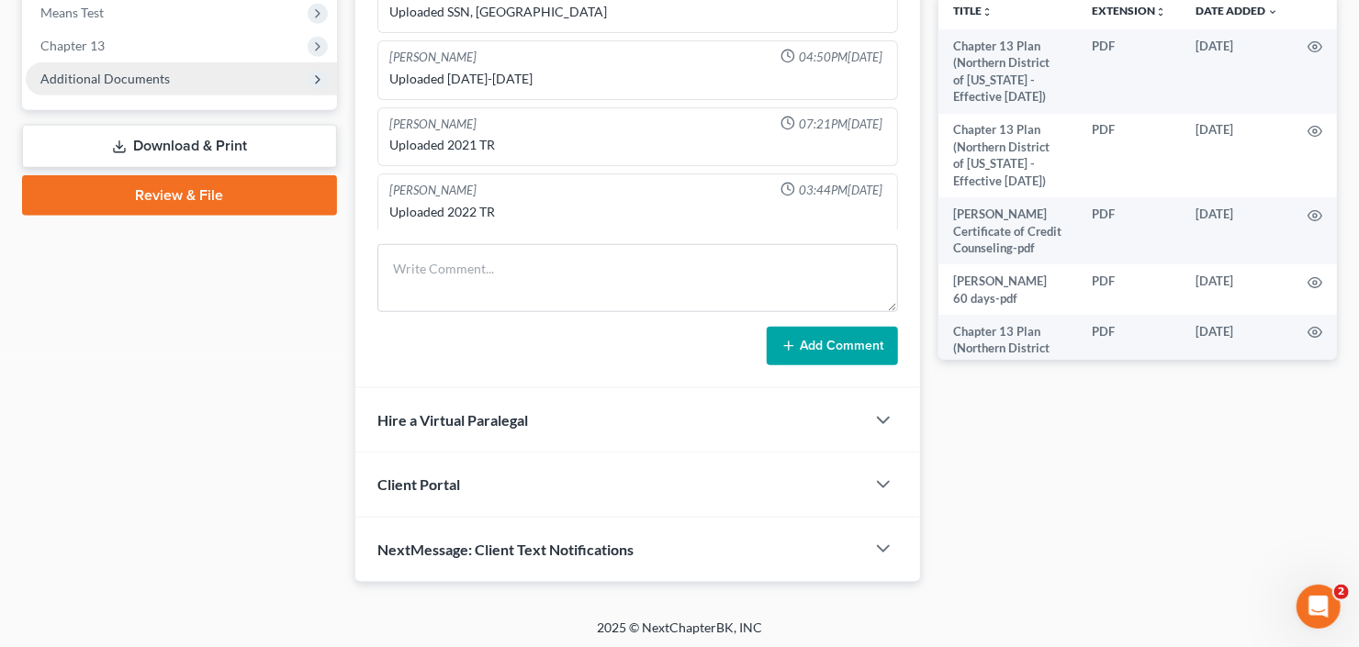
click at [83, 77] on span "Additional Documents" at bounding box center [104, 79] width 129 height 16
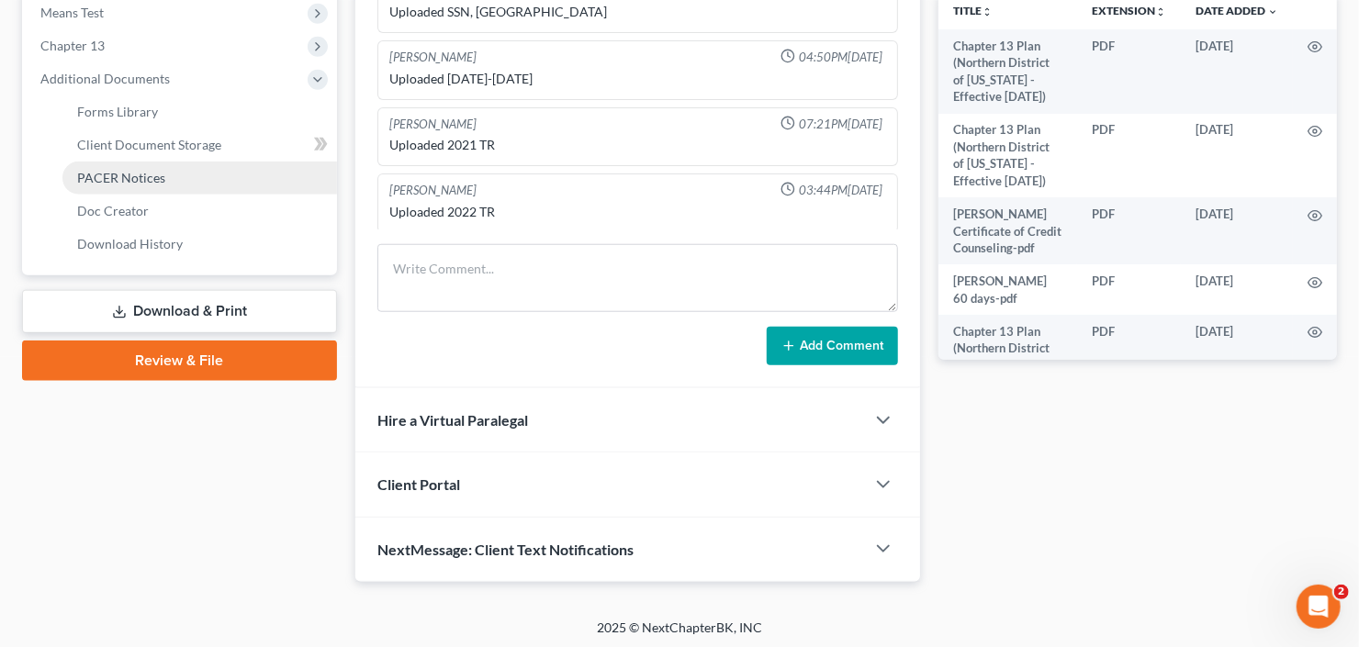
click at [123, 177] on span "PACER Notices" at bounding box center [121, 178] width 88 height 16
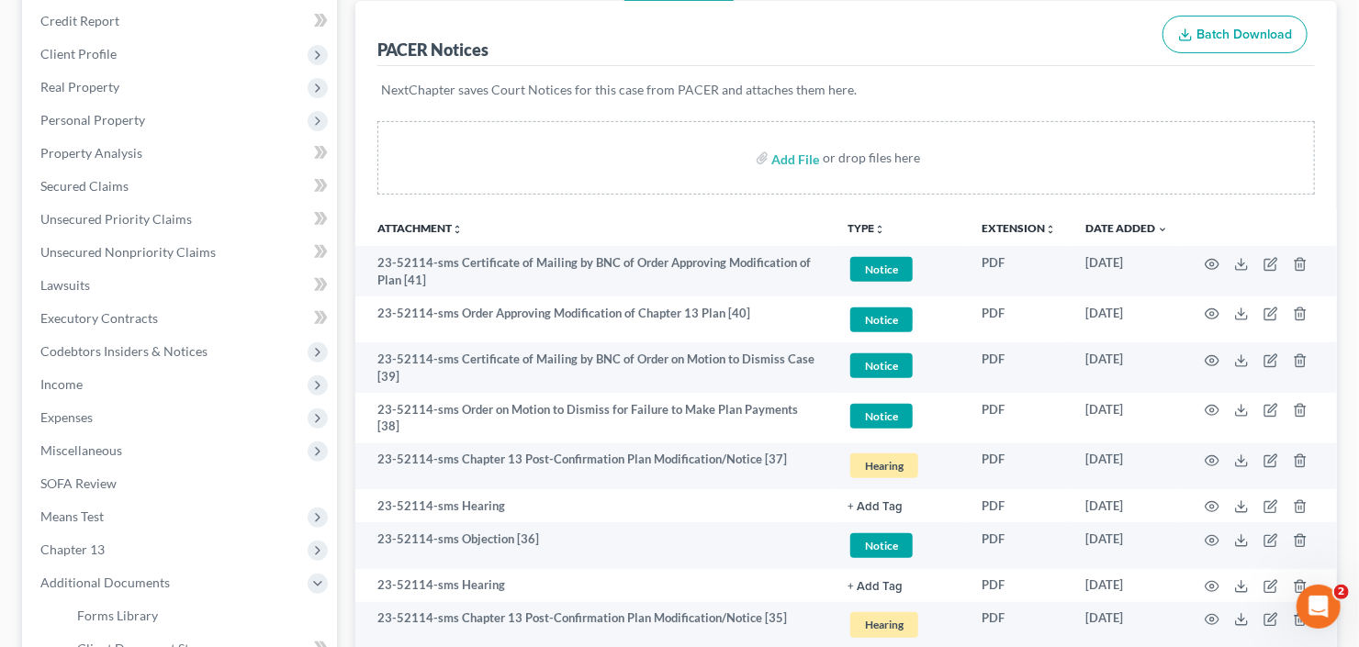
scroll to position [220, 0]
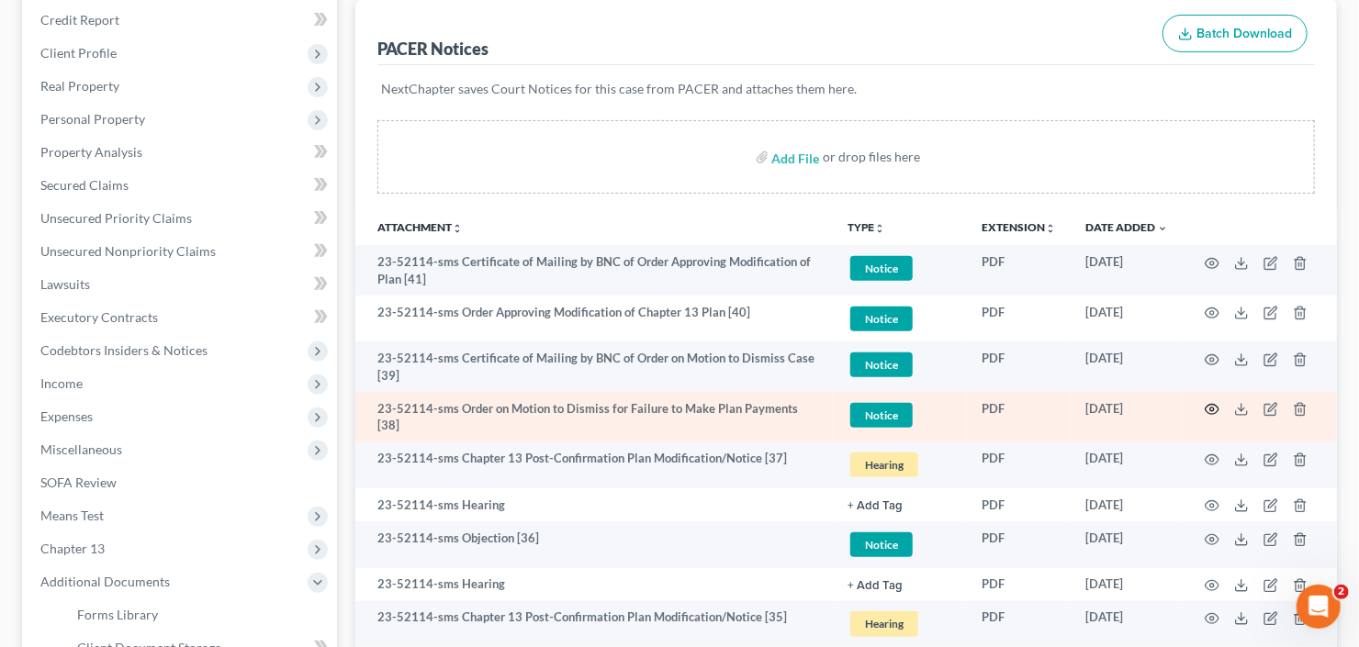
click at [1210, 407] on icon "button" at bounding box center [1212, 409] width 15 height 15
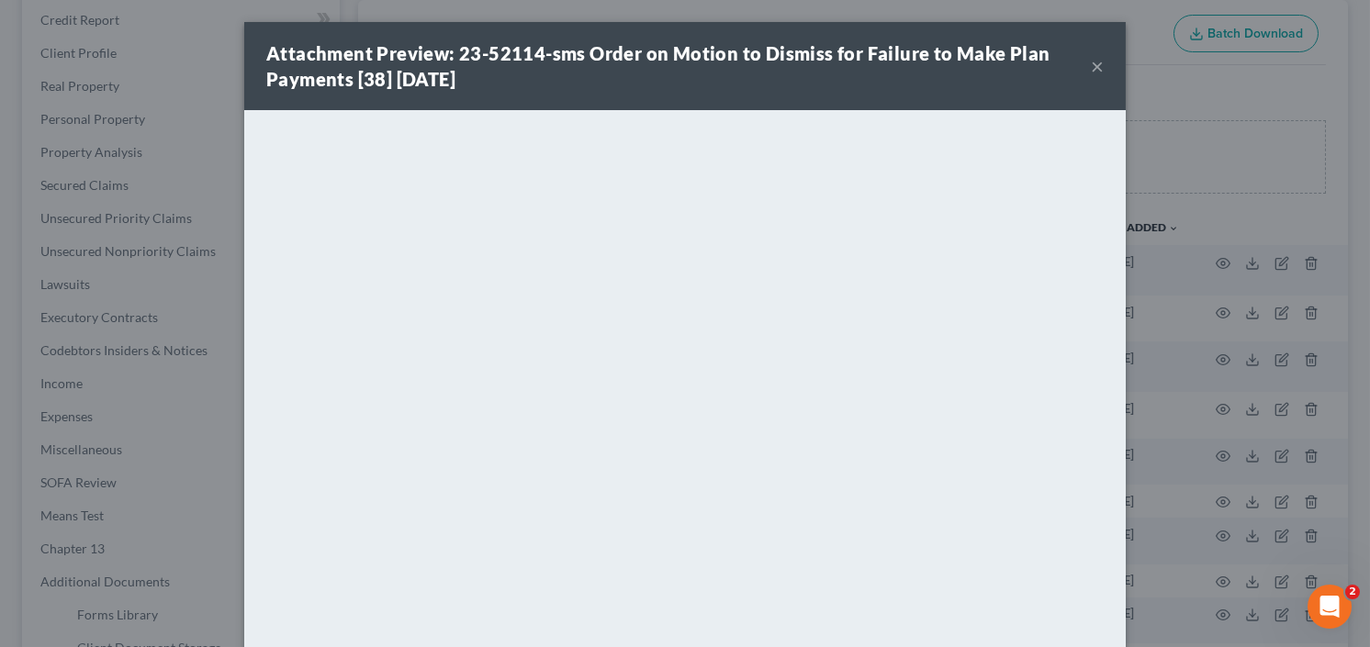
click at [1095, 63] on button "×" at bounding box center [1097, 66] width 13 height 22
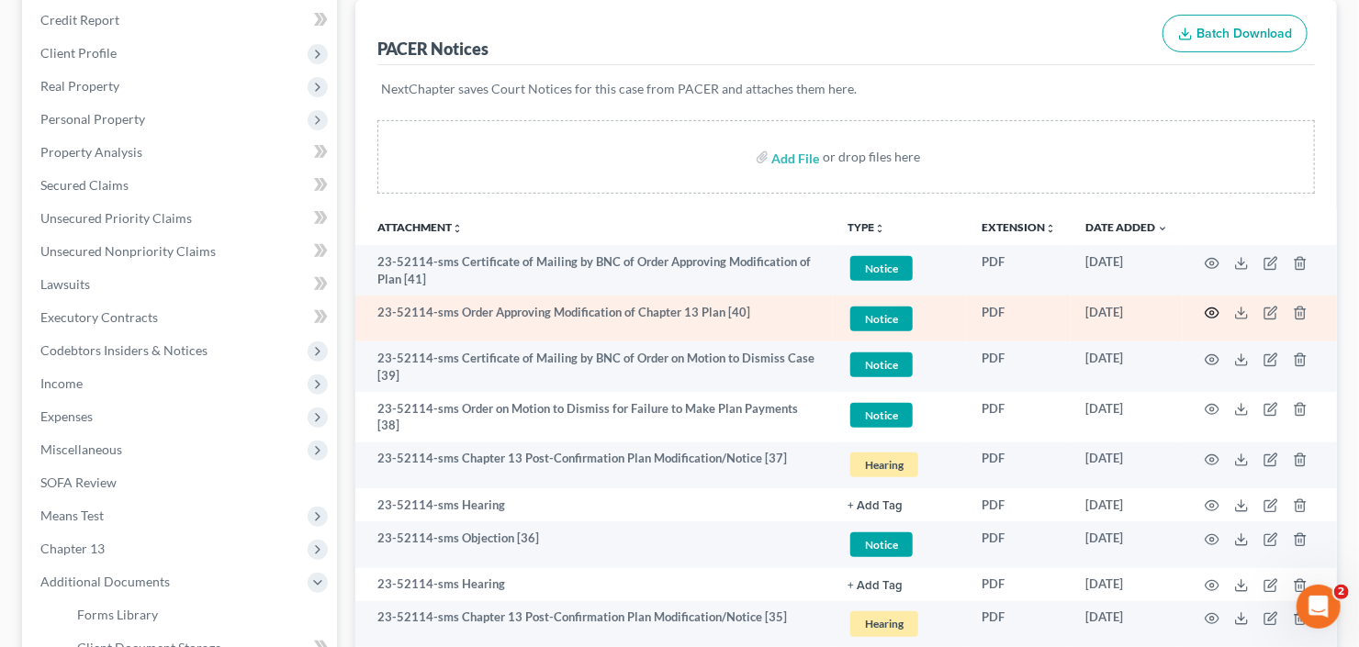
click at [1208, 304] on td at bounding box center [1260, 319] width 154 height 47
click at [1213, 310] on icon "button" at bounding box center [1212, 313] width 15 height 15
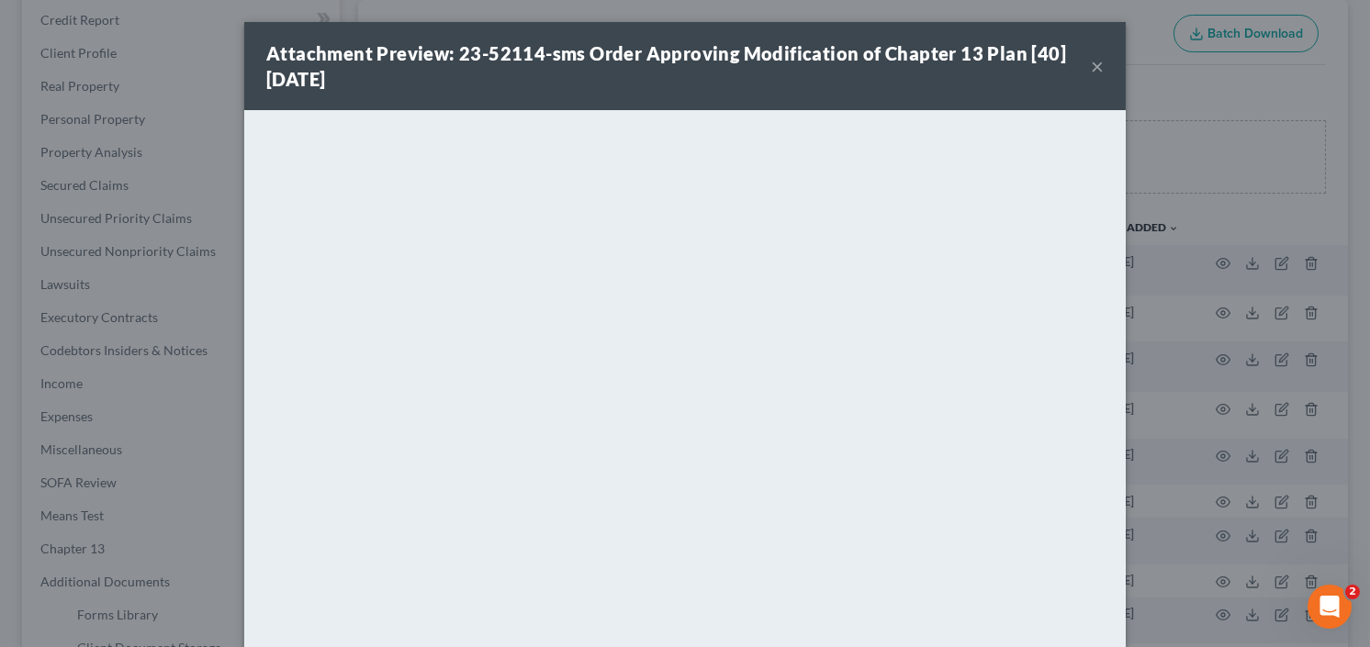
click at [1092, 70] on button "×" at bounding box center [1097, 66] width 13 height 22
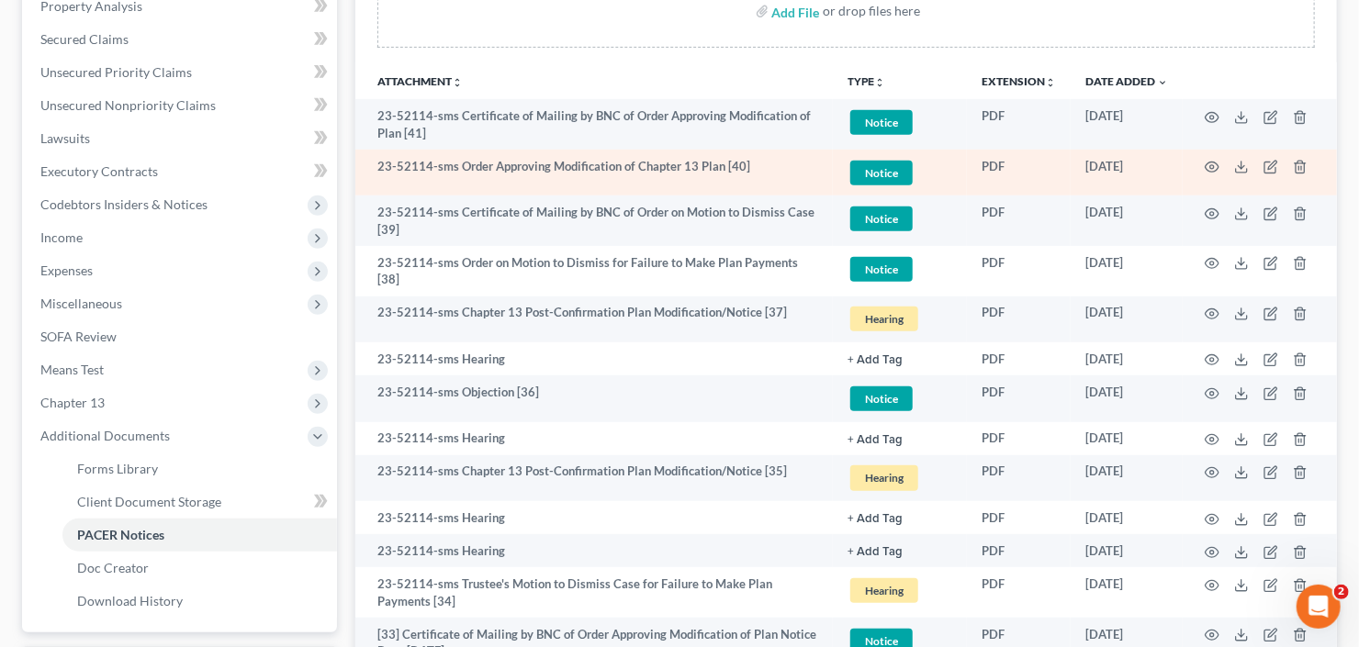
scroll to position [367, 0]
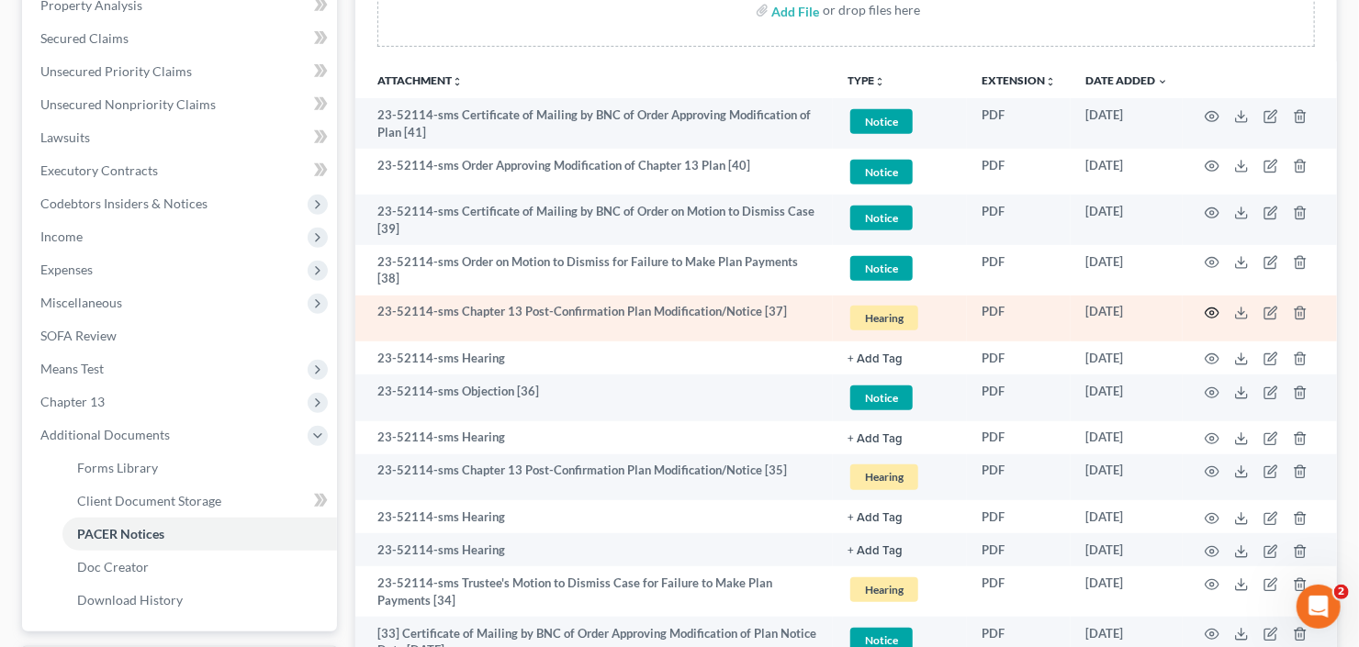
click at [1207, 309] on icon "button" at bounding box center [1213, 314] width 14 height 10
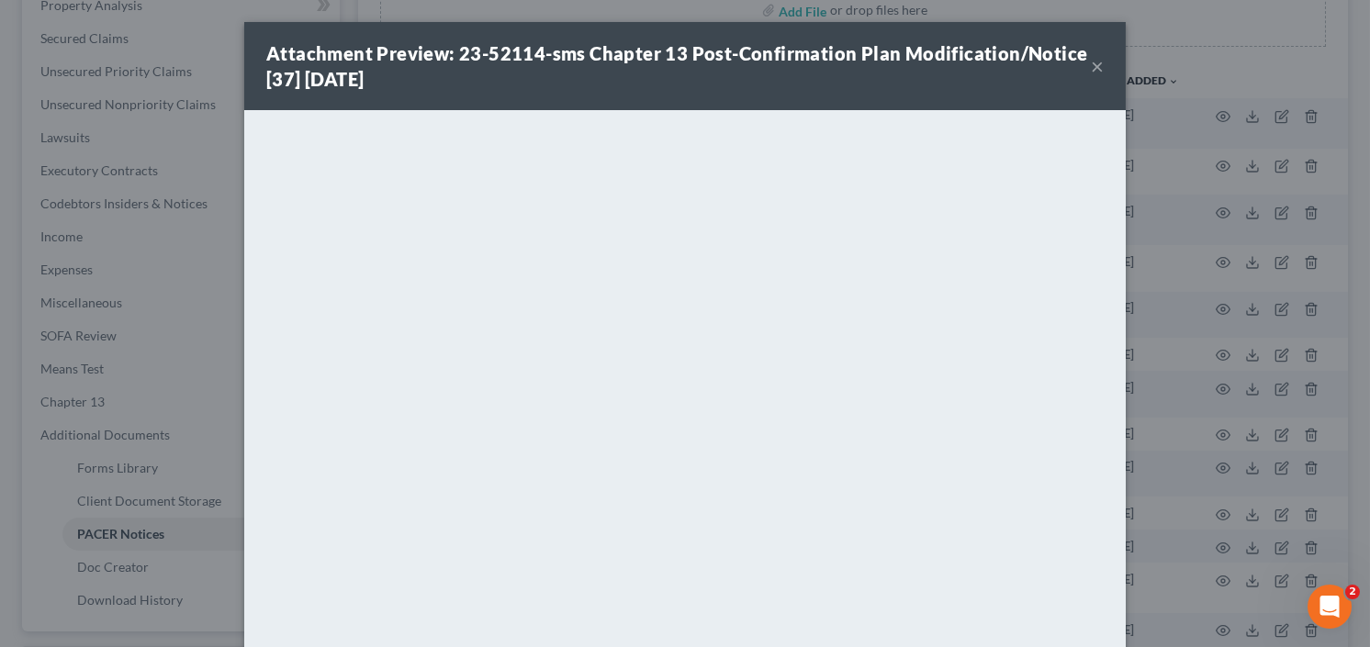
click at [1091, 58] on button "×" at bounding box center [1097, 66] width 13 height 22
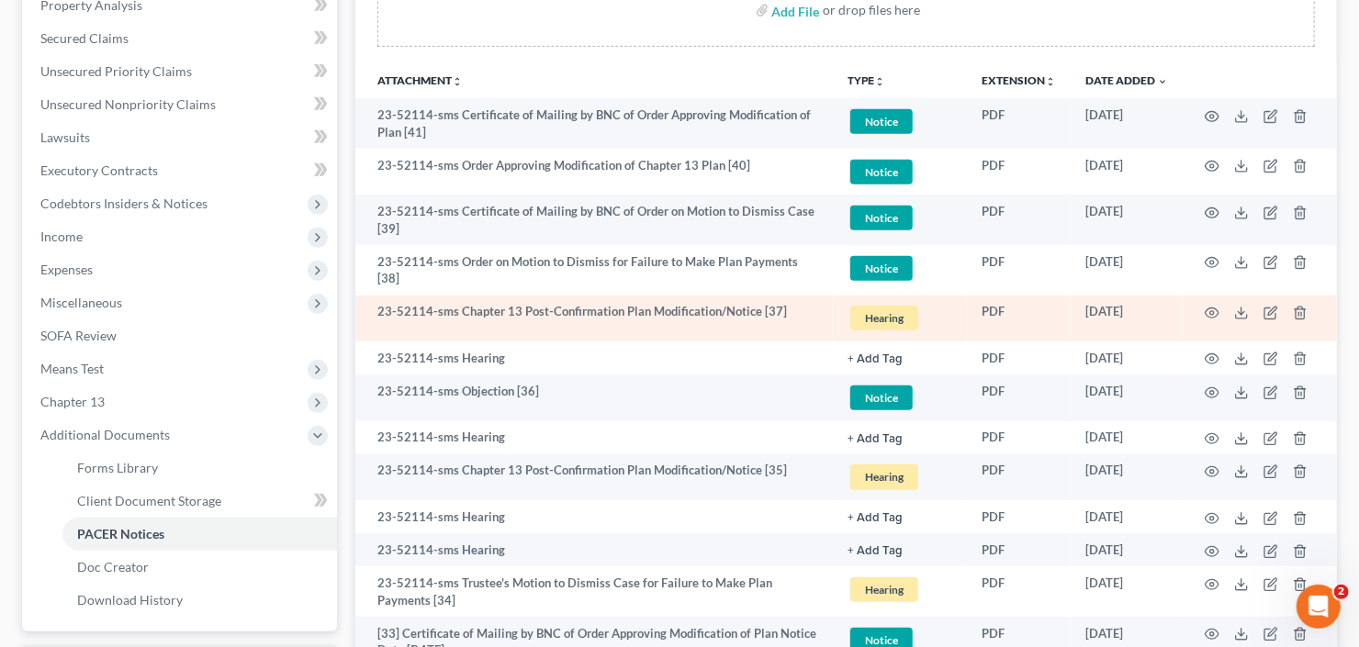
scroll to position [294, 0]
